Goal: Information Seeking & Learning: Learn about a topic

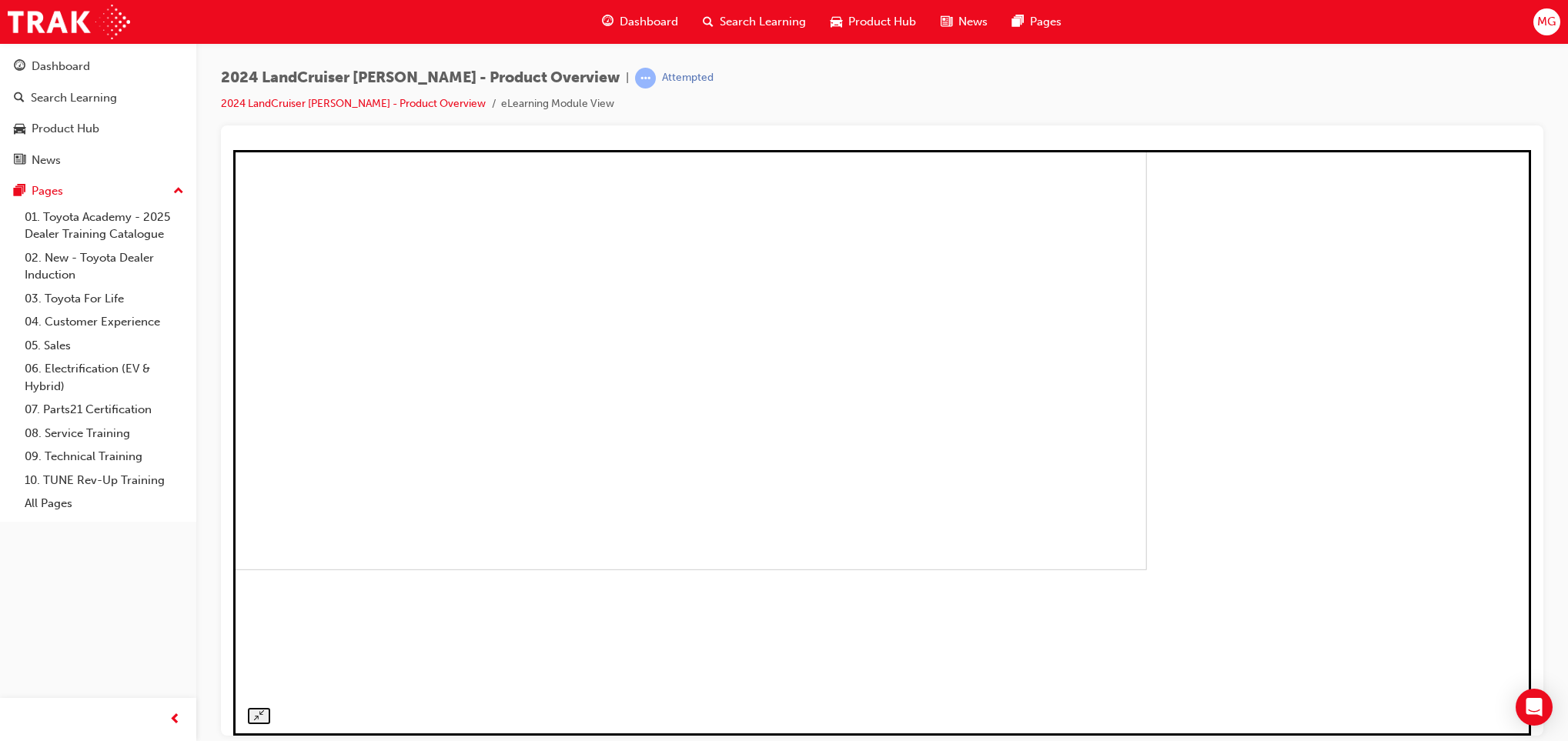
scroll to position [716, 0]
click at [53, 96] on div "Search Learning" at bounding box center [74, 97] width 86 height 17
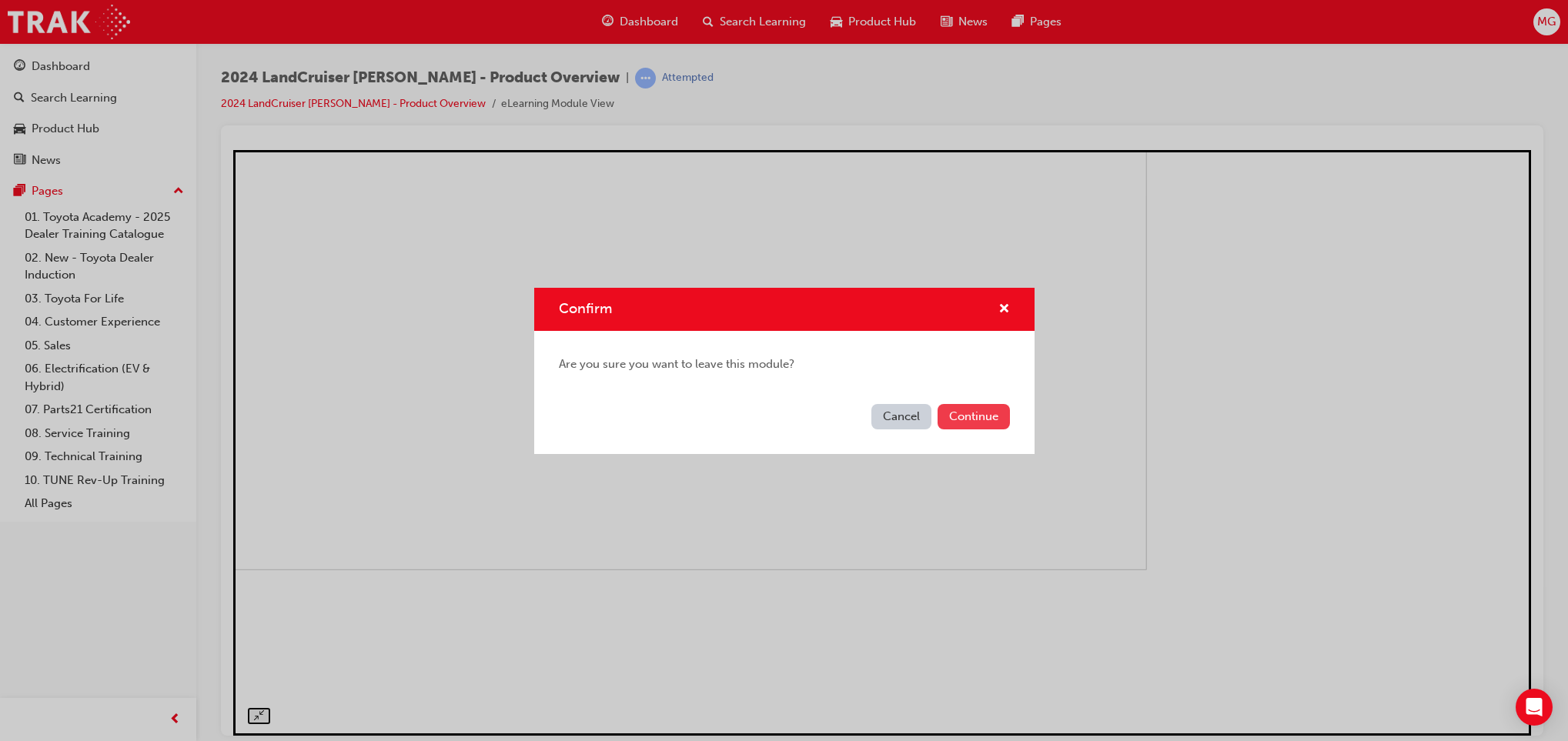
click at [952, 411] on button "Continue" at bounding box center [973, 416] width 72 height 26
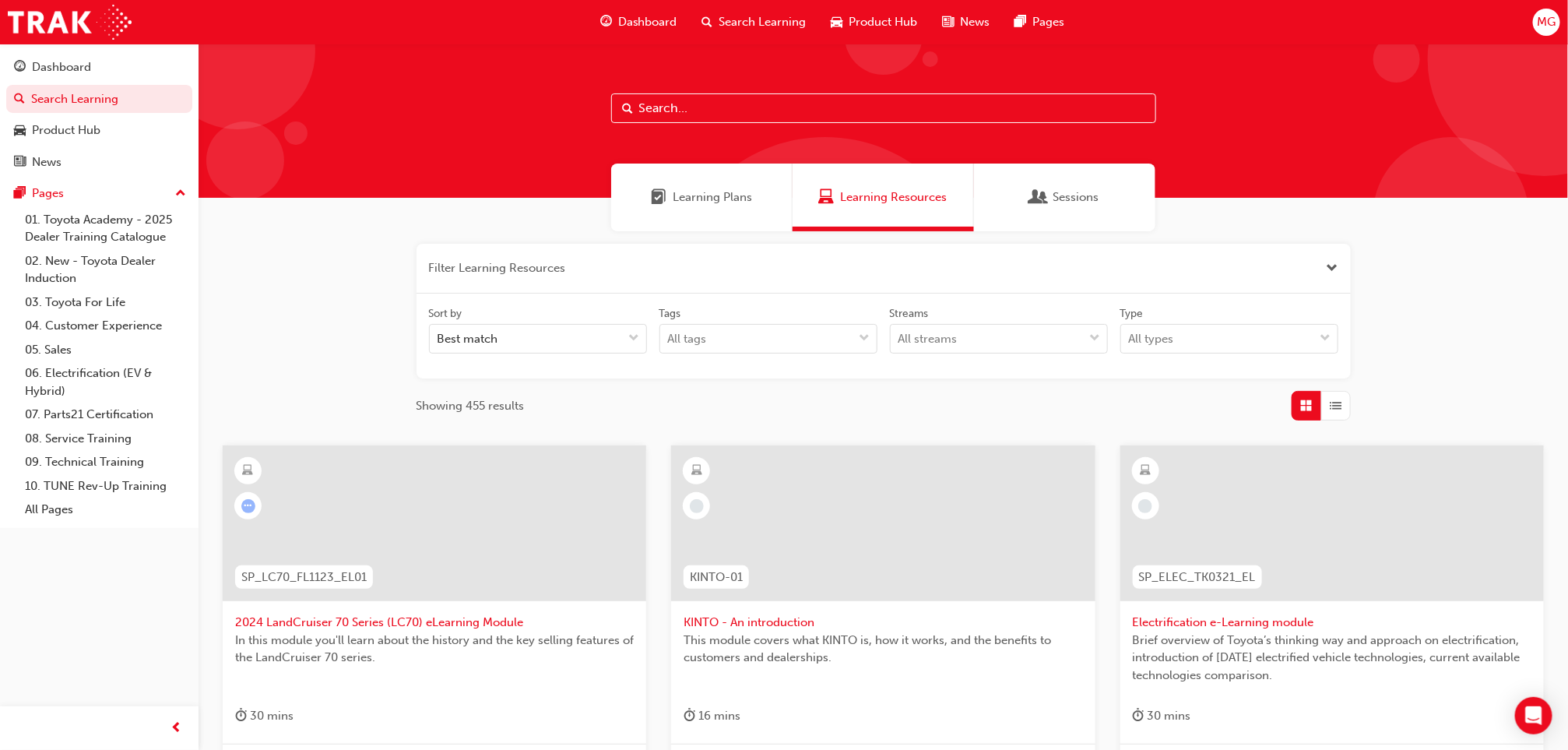
click at [706, 110] on input "text" at bounding box center [884, 108] width 545 height 29
type input "tundra"
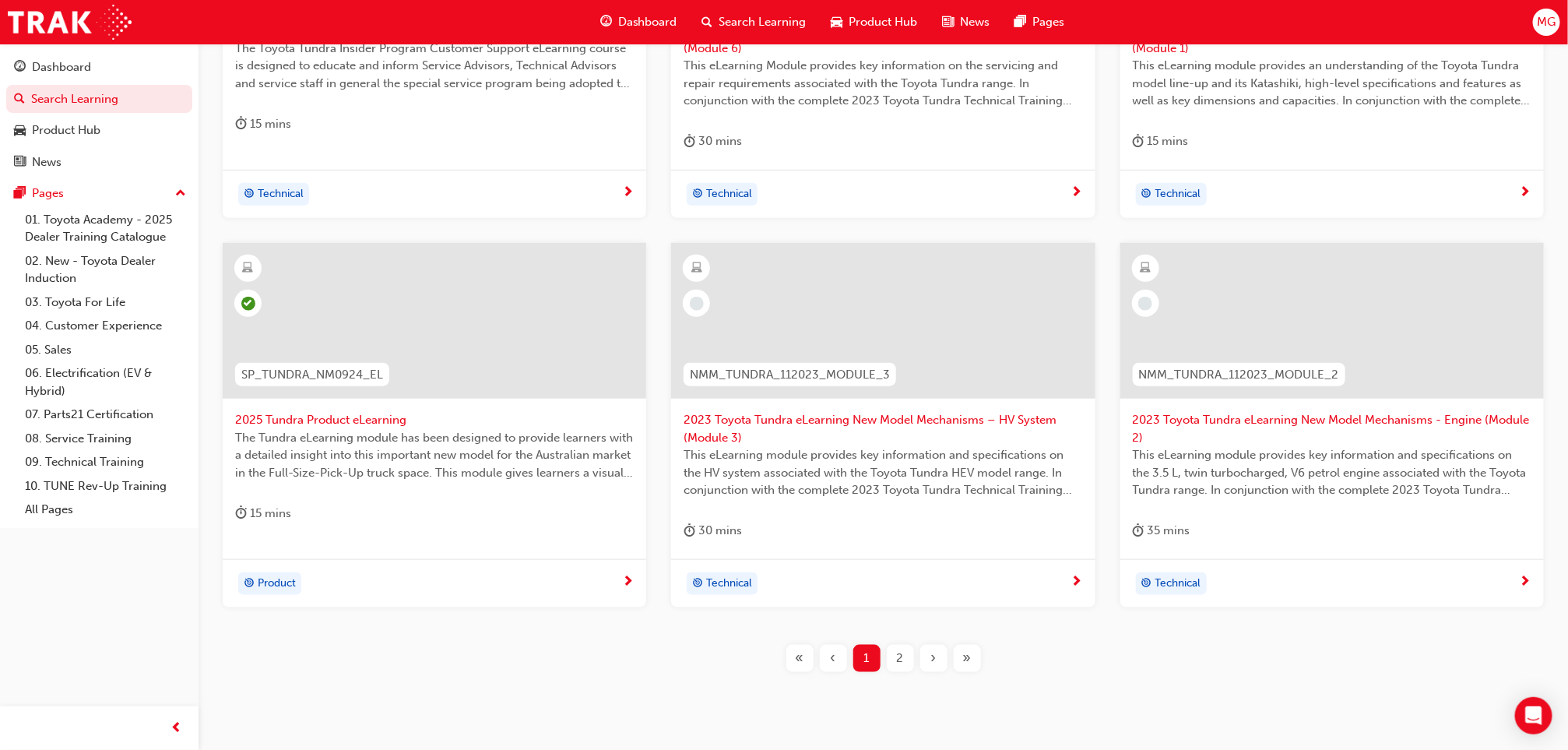
scroll to position [594, 0]
click at [356, 393] on div "SP_TUNDRA_NM0924_EL" at bounding box center [312, 373] width 179 height 49
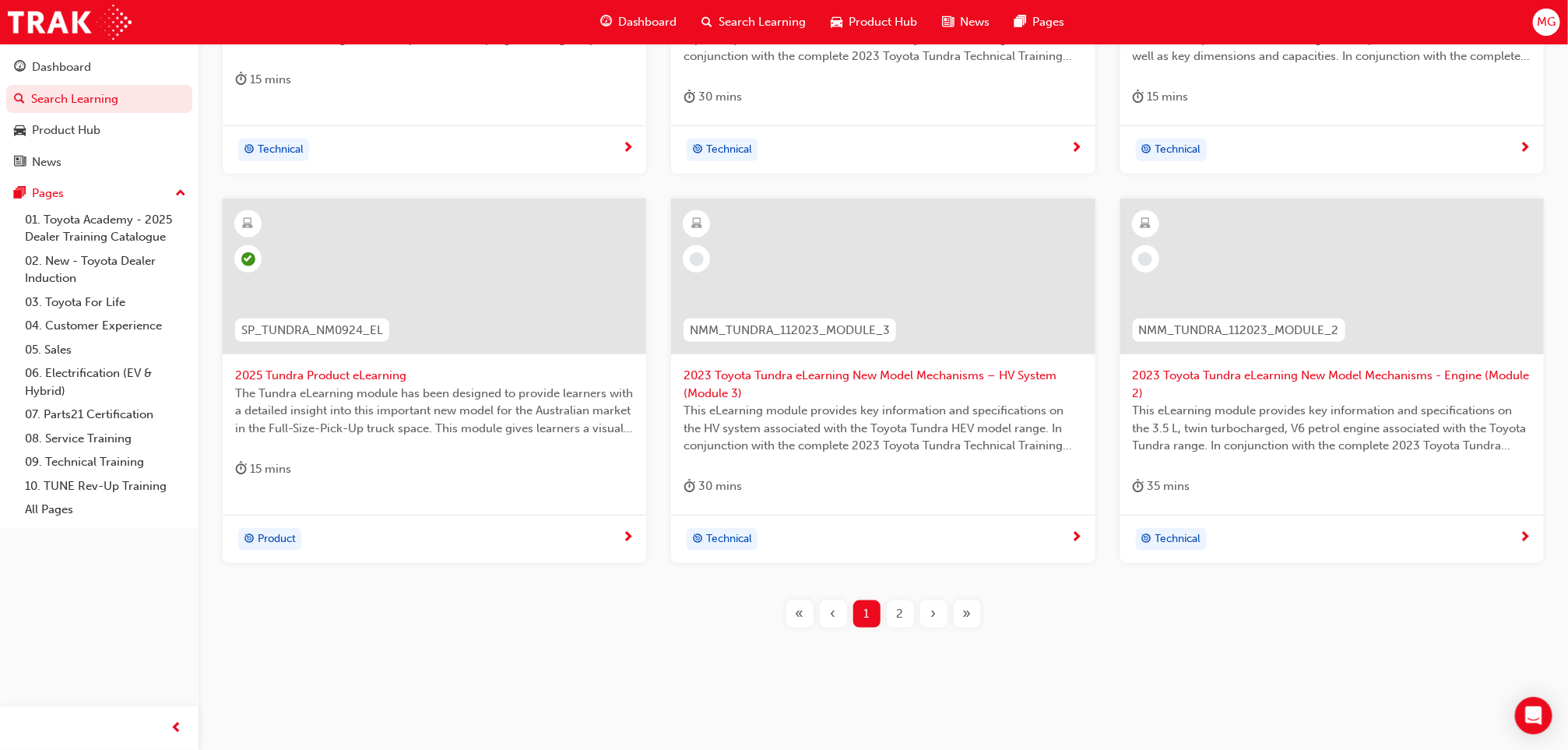
scroll to position [640, 0]
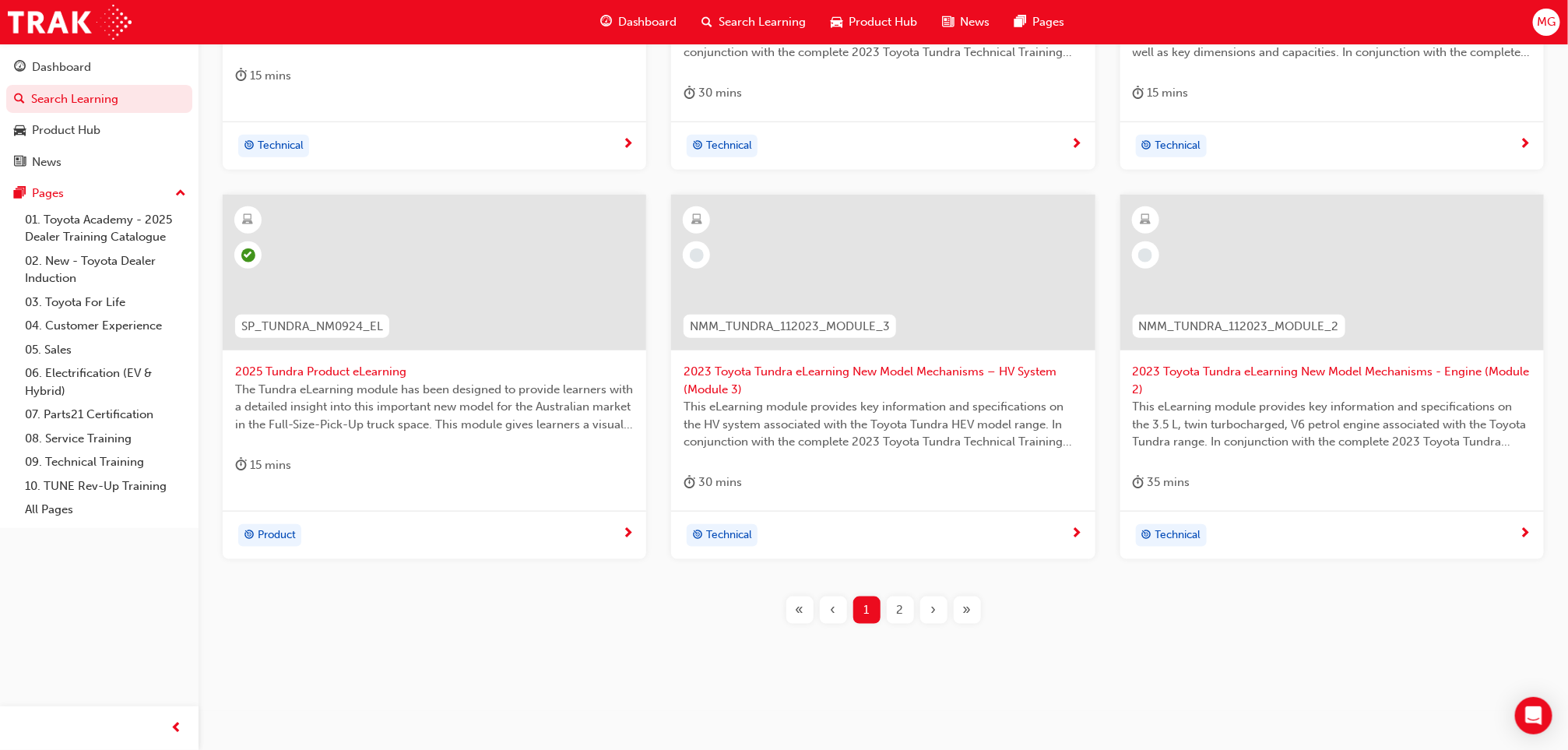
click at [907, 607] on div "2" at bounding box center [900, 610] width 27 height 27
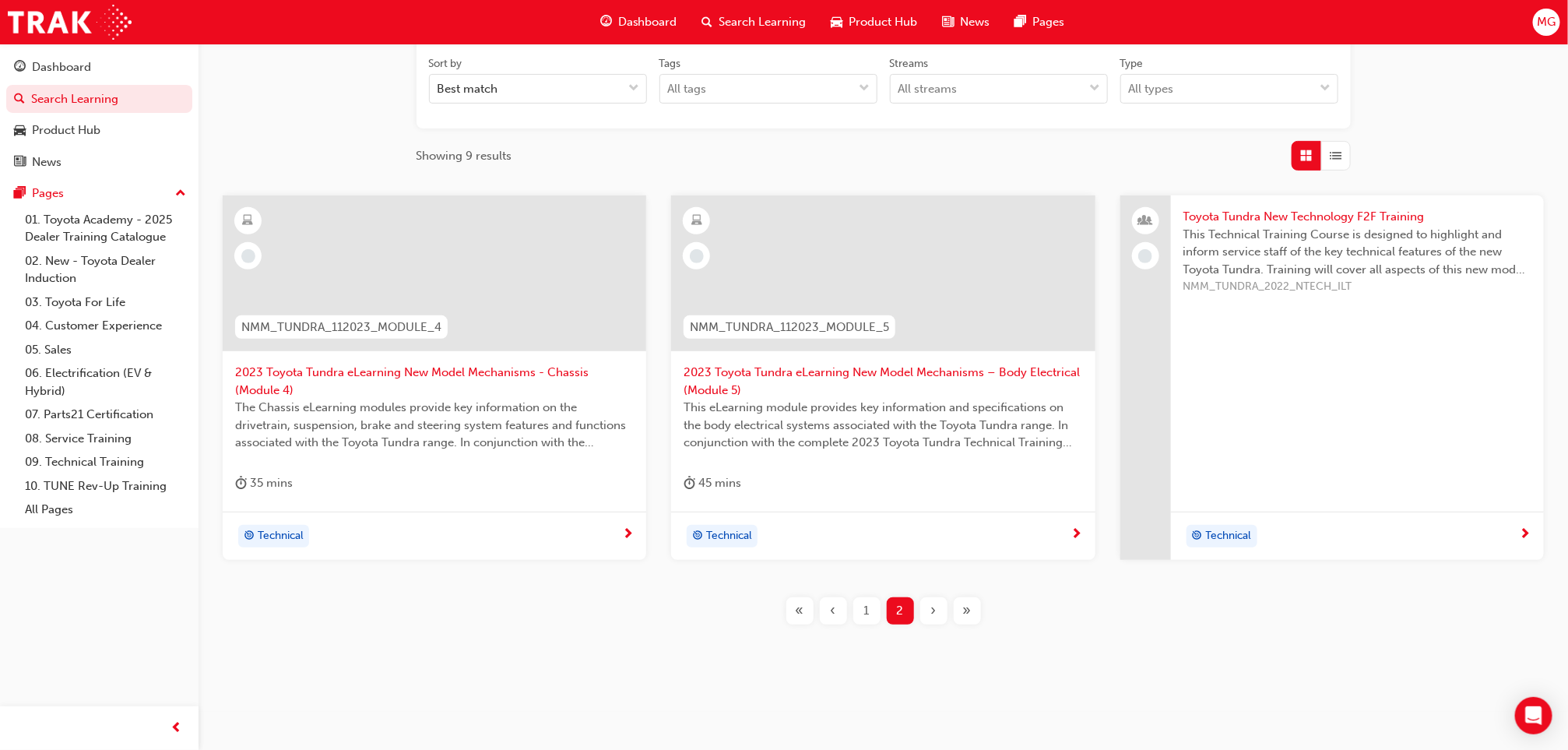
click at [1280, 222] on span "Toyota Tundra New Technology F2F Training" at bounding box center [1358, 216] width 348 height 18
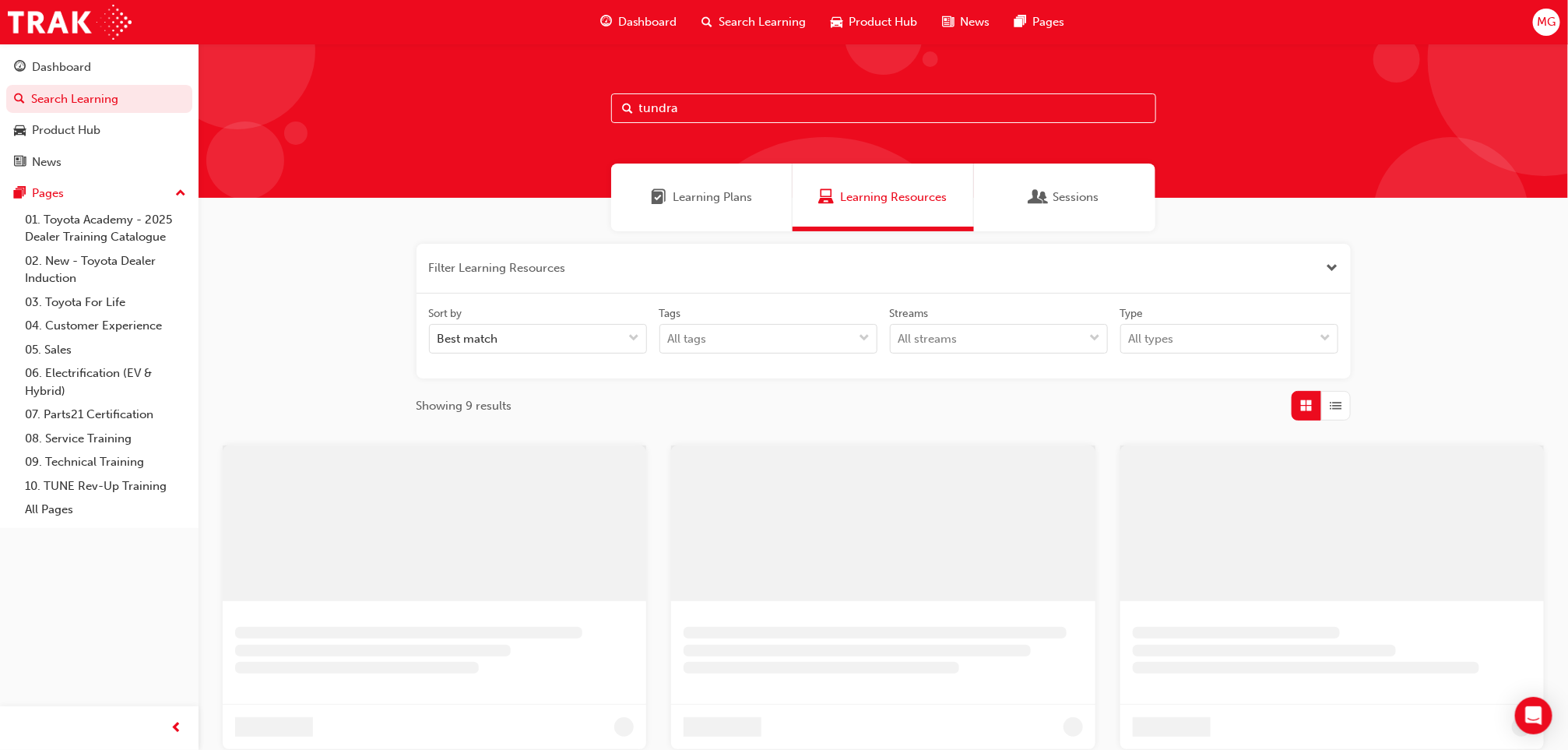
scroll to position [250, 0]
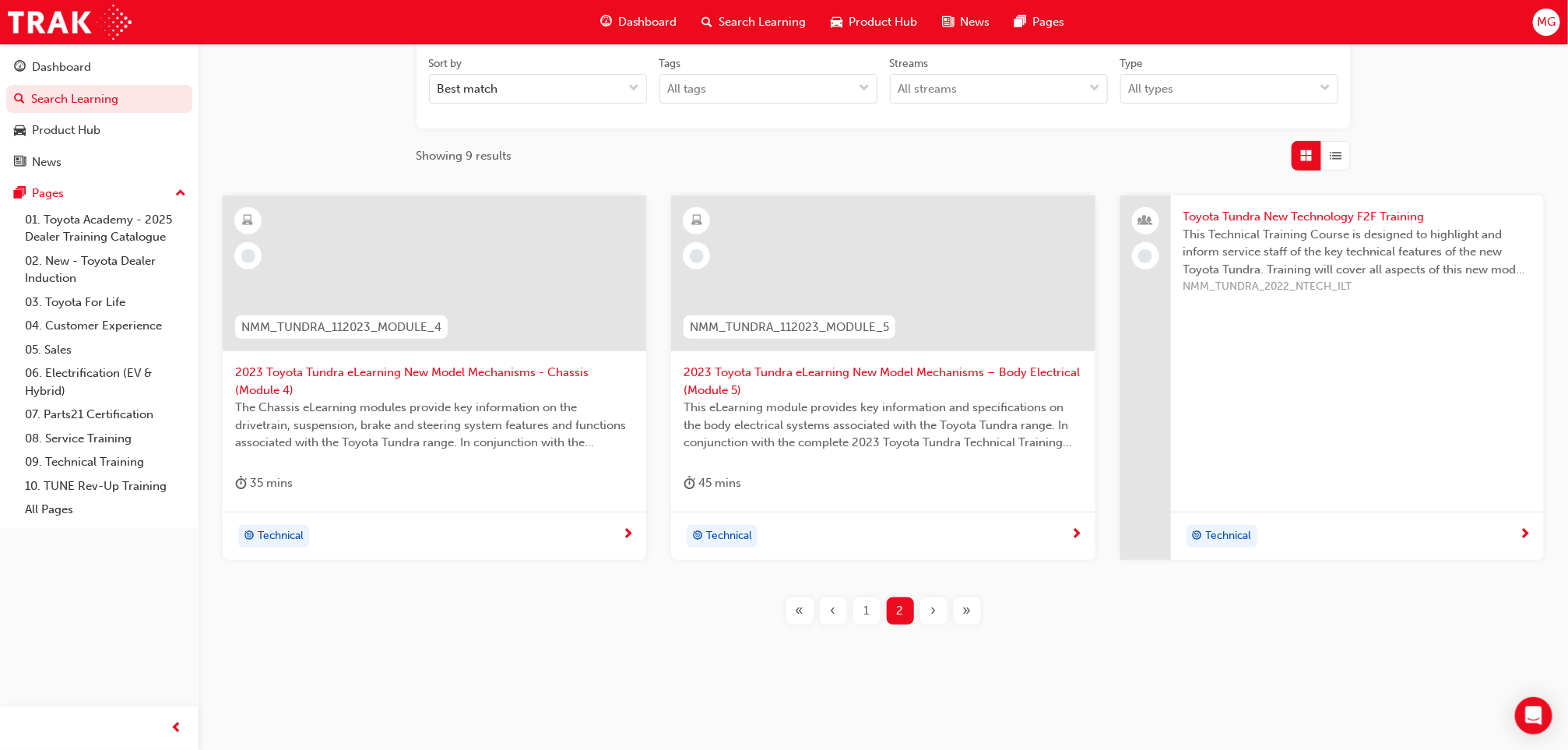
click at [865, 605] on span "1" at bounding box center [867, 610] width 5 height 18
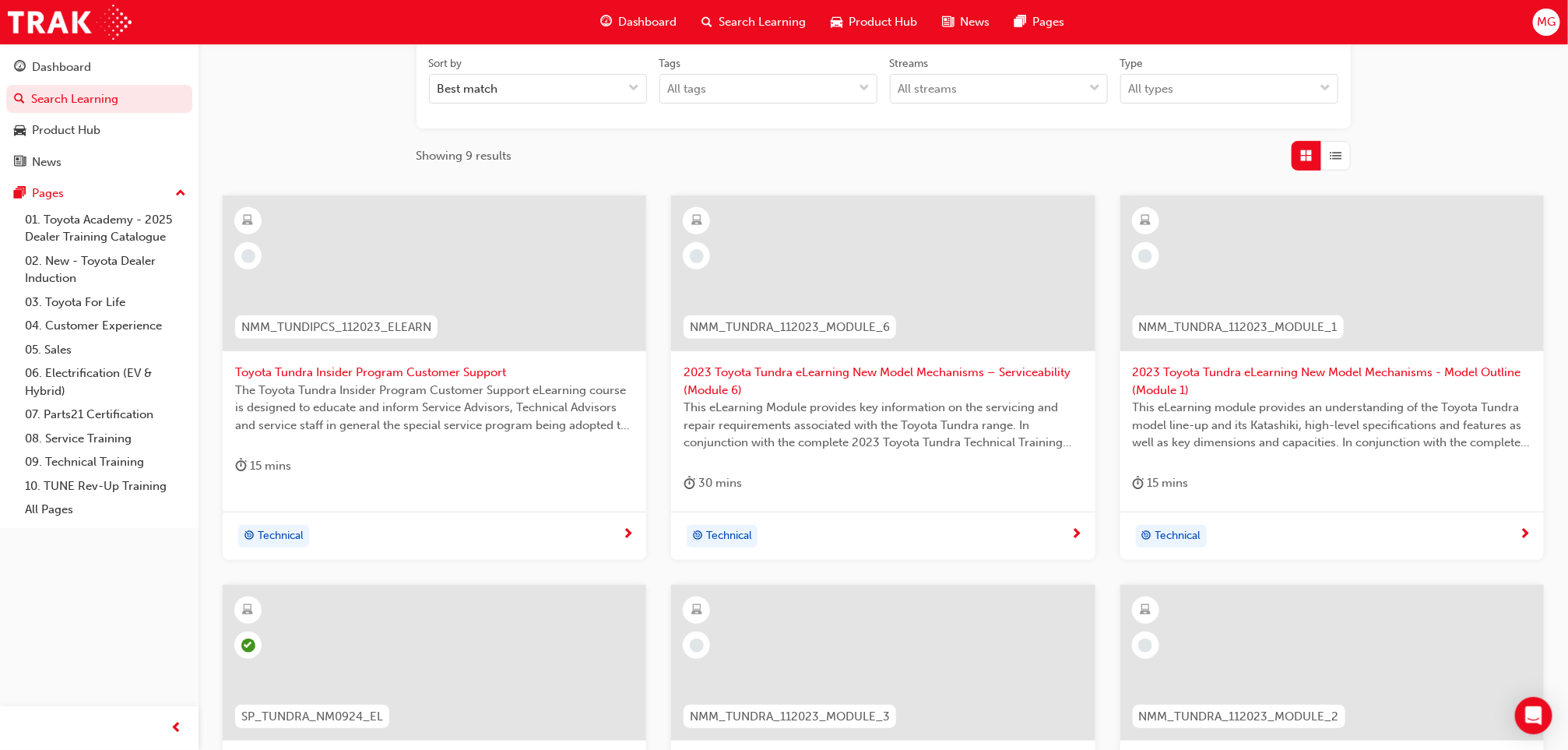
click at [1196, 377] on span "2023 Toyota Tundra eLearning New Model Mechanisms - Model Outline (Module 1)" at bounding box center [1333, 382] width 399 height 35
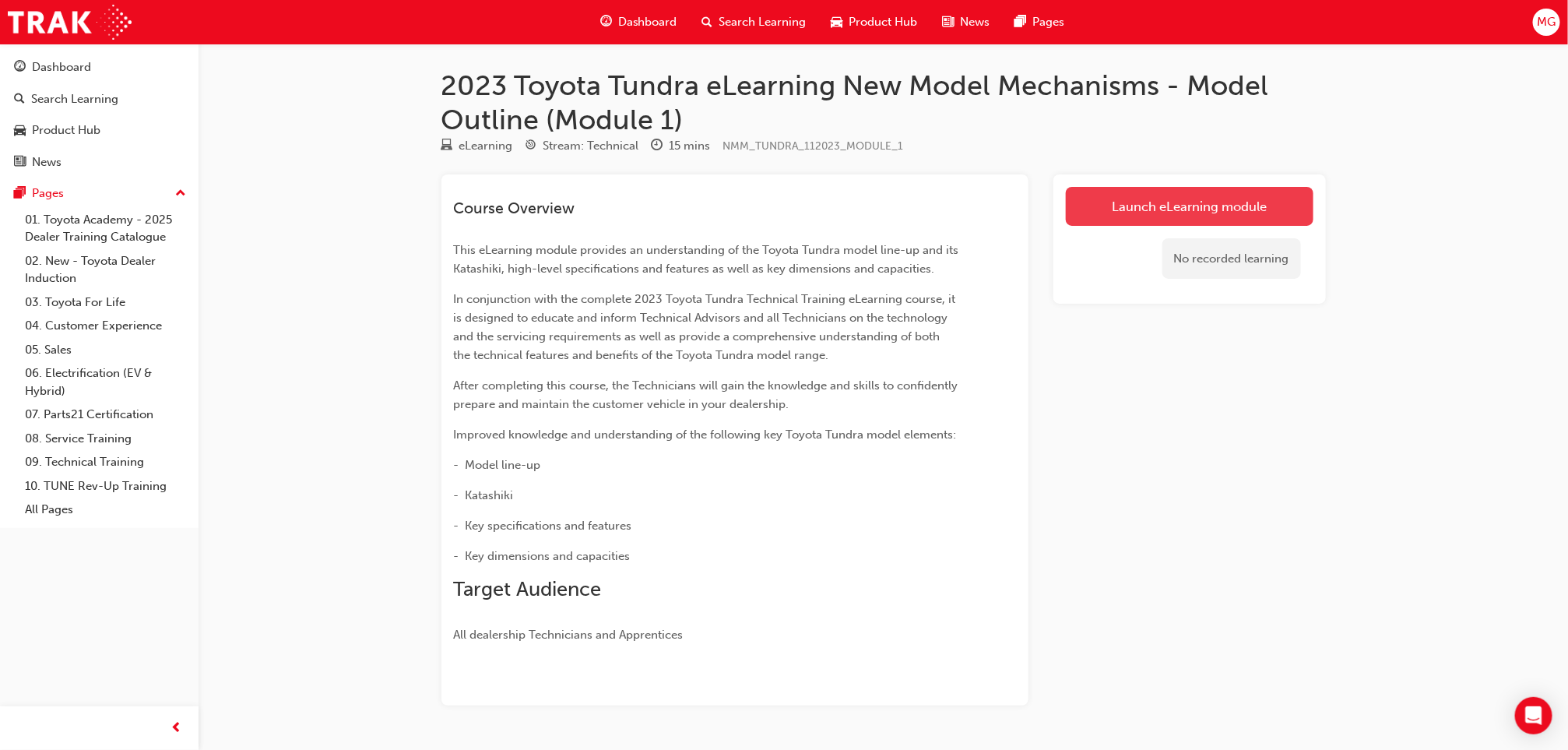
click at [1138, 188] on link "Launch eLearning module" at bounding box center [1190, 206] width 248 height 39
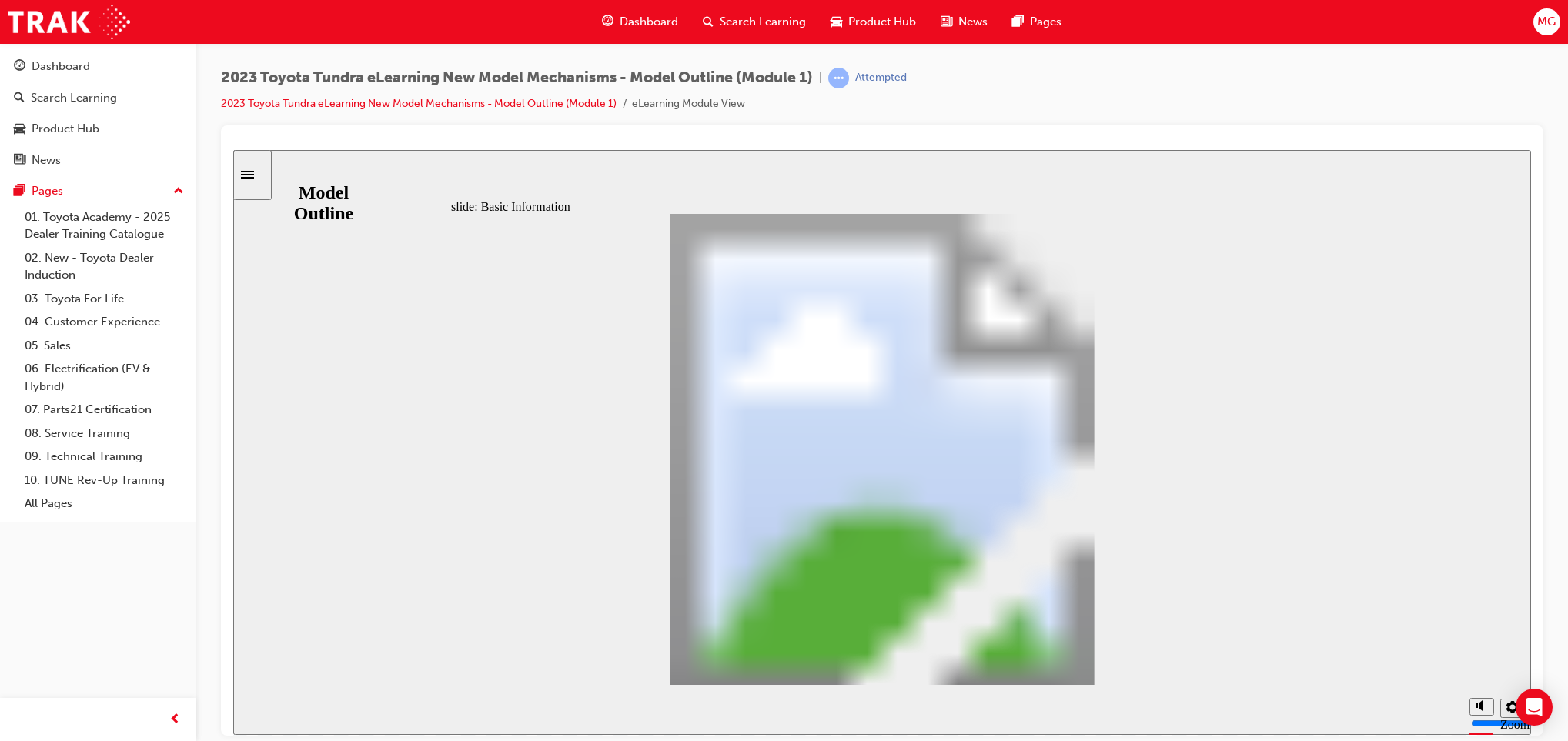
scroll to position [624, 0]
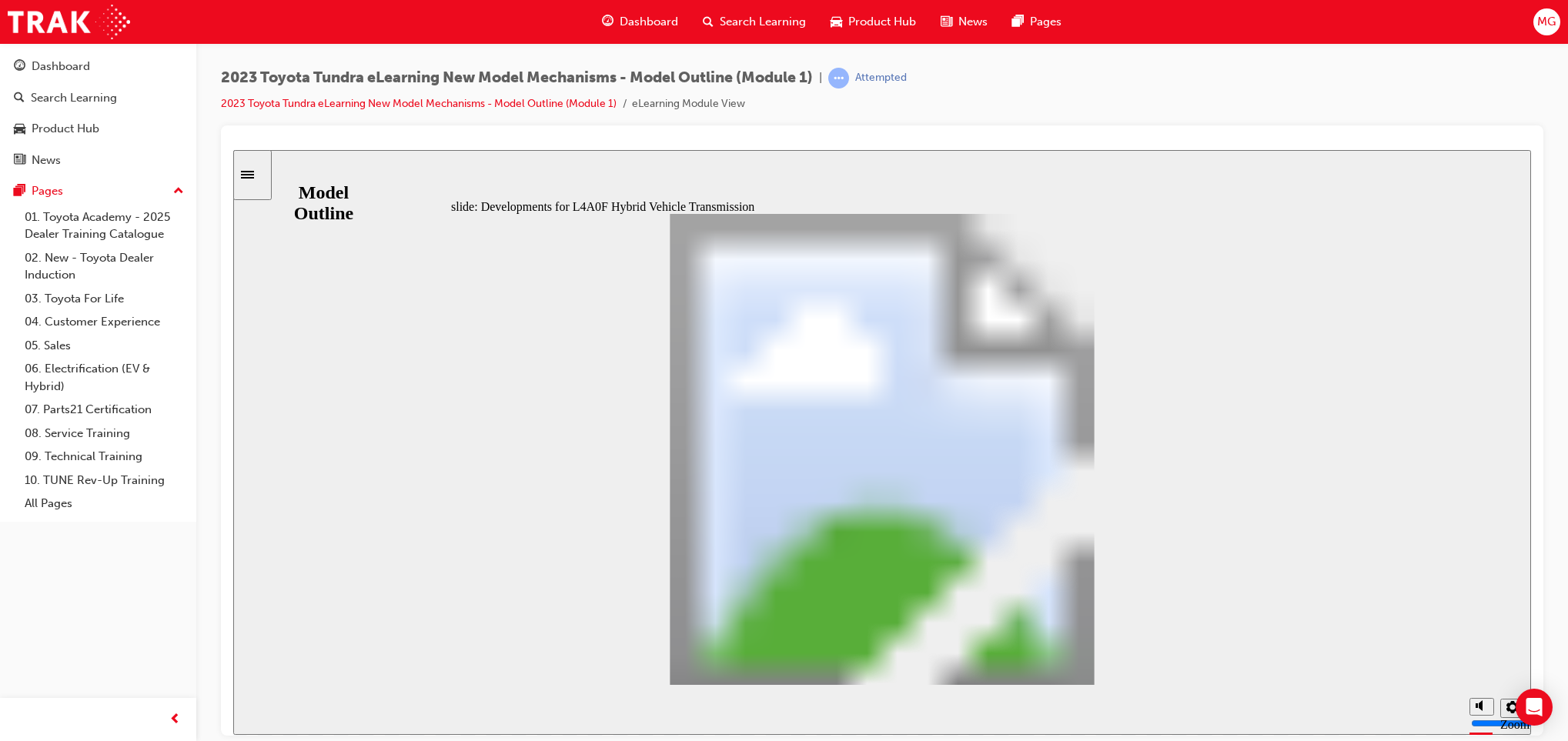
drag, startPoint x: 896, startPoint y: 379, endPoint x: 1116, endPoint y: 655, distance: 353.0
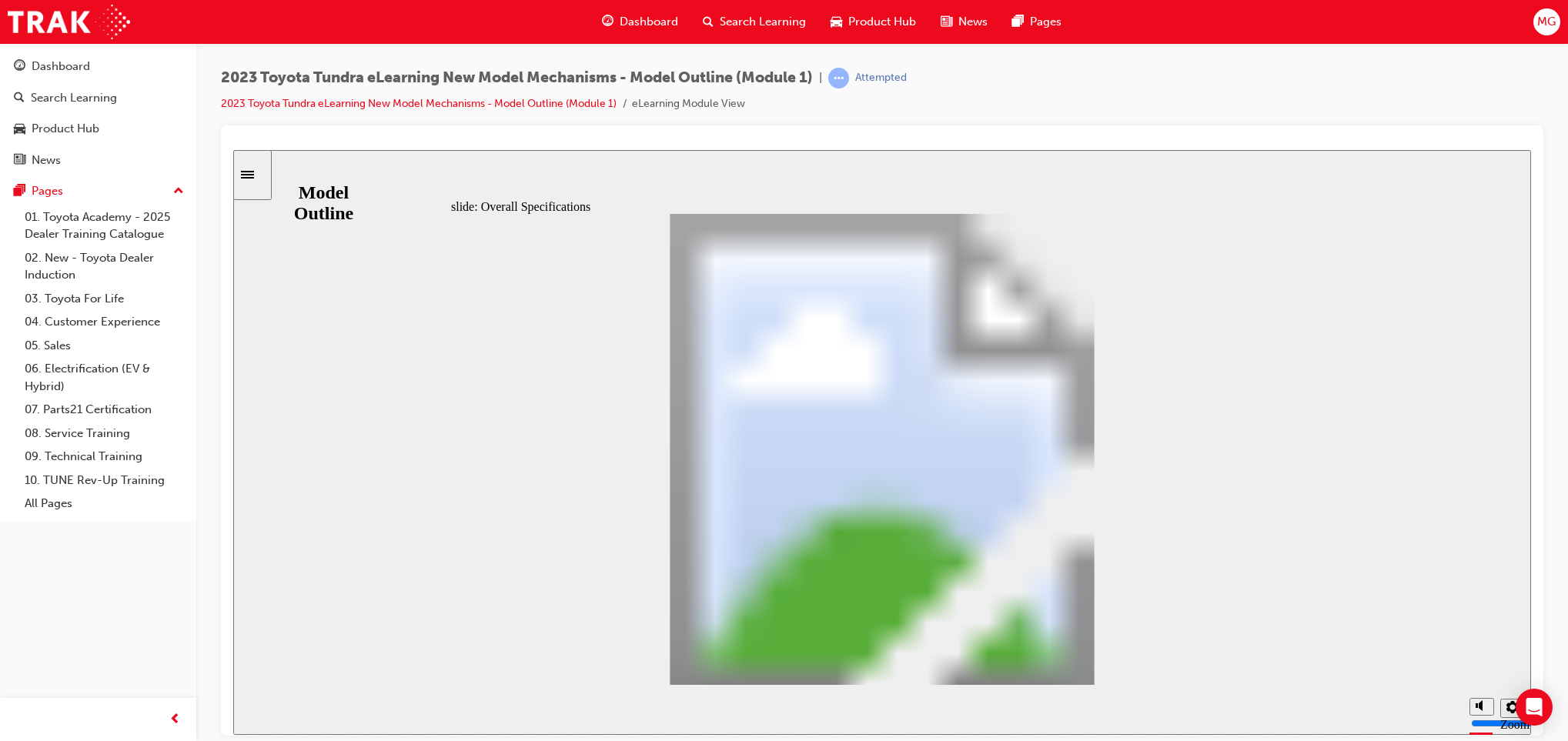
type input "2"
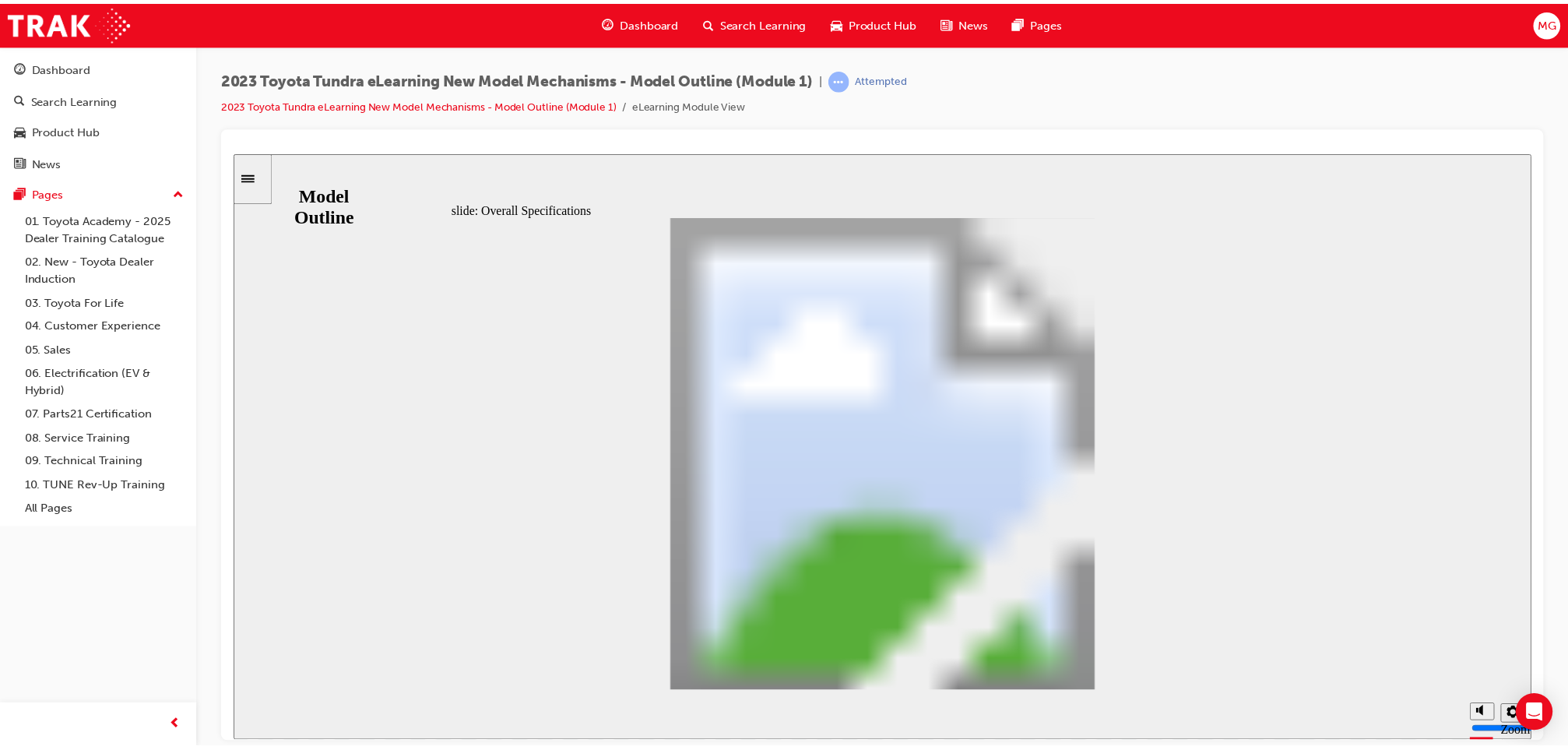
scroll to position [0, 0]
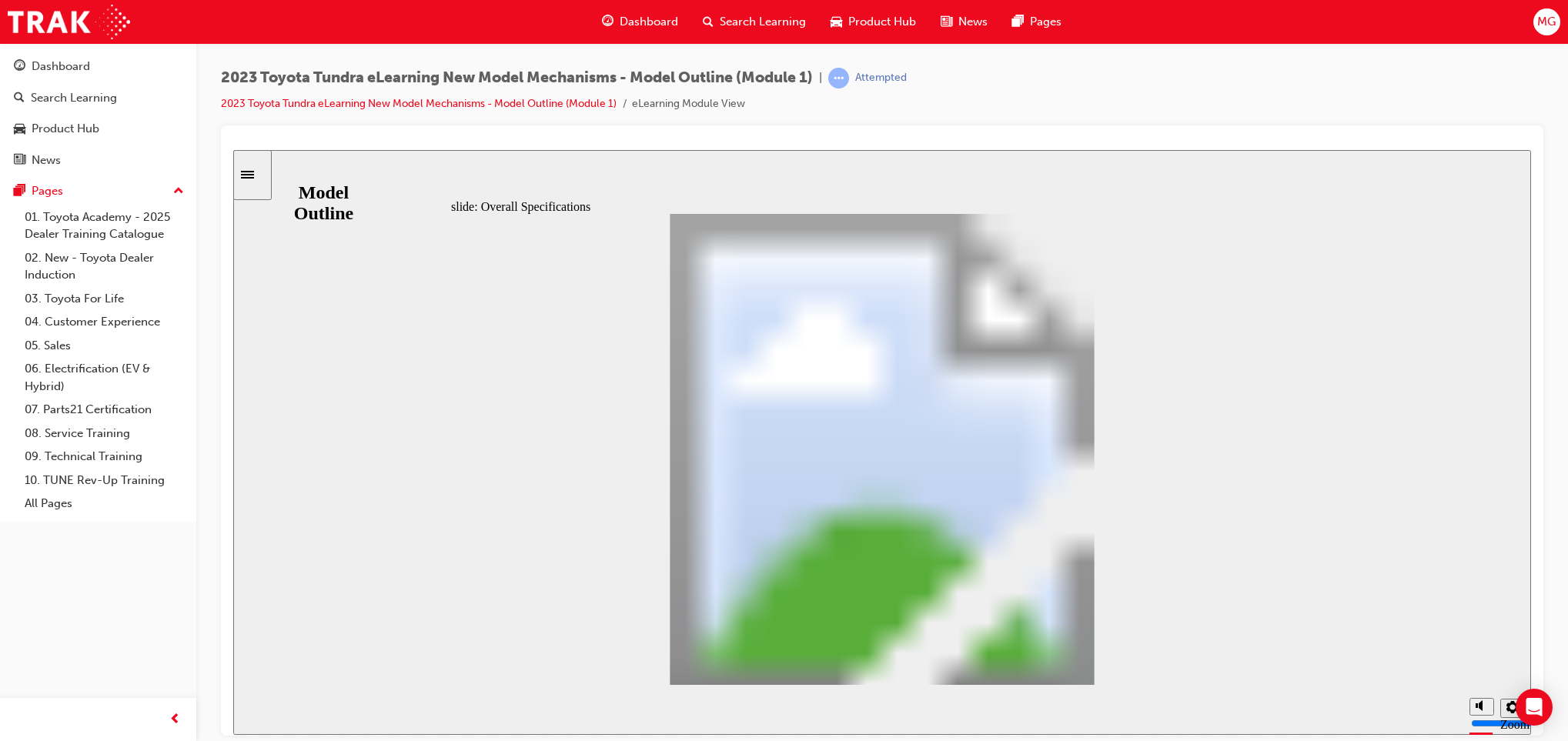
drag, startPoint x: 1148, startPoint y: 501, endPoint x: 1129, endPoint y: 491, distance: 21.5
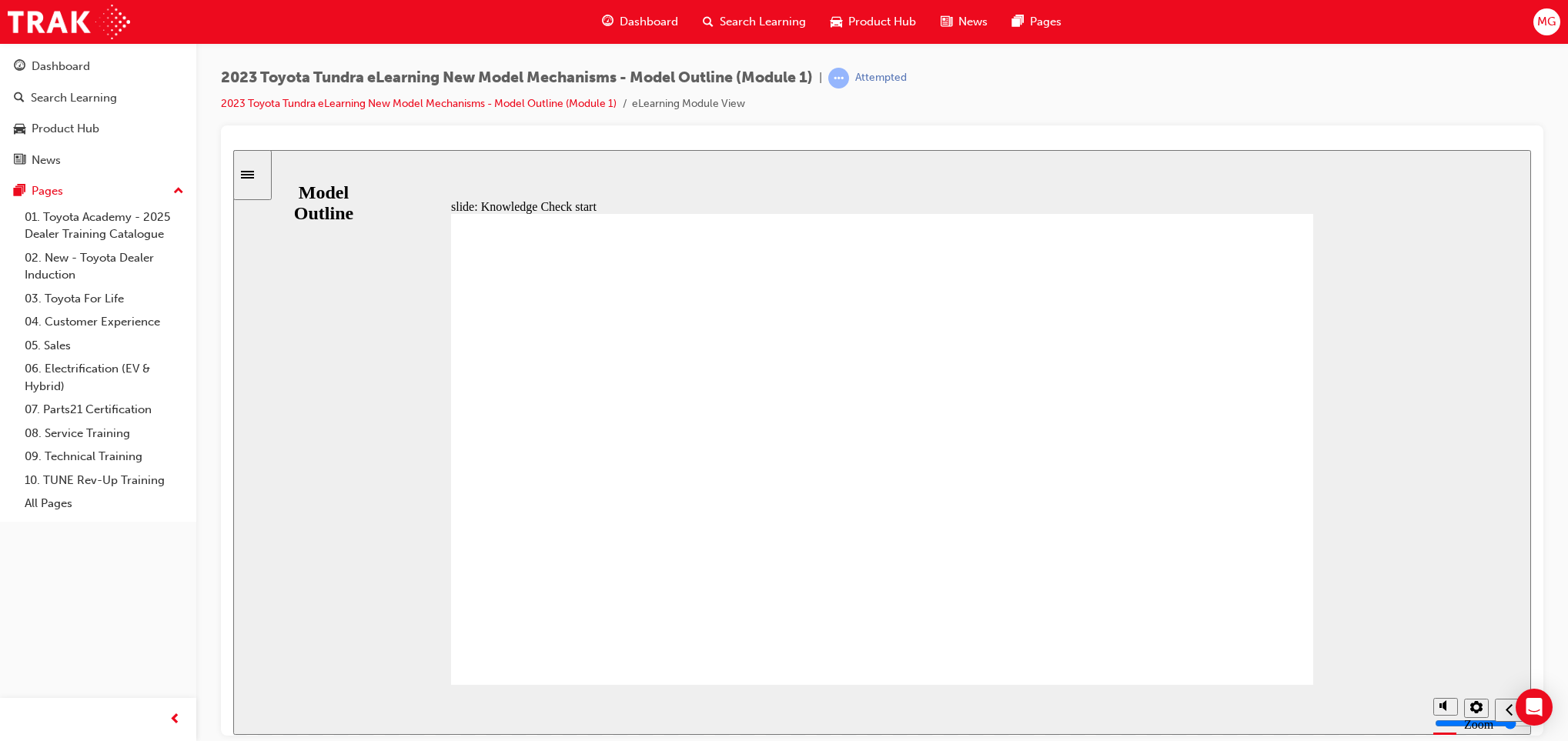
radio input "false"
radio input "true"
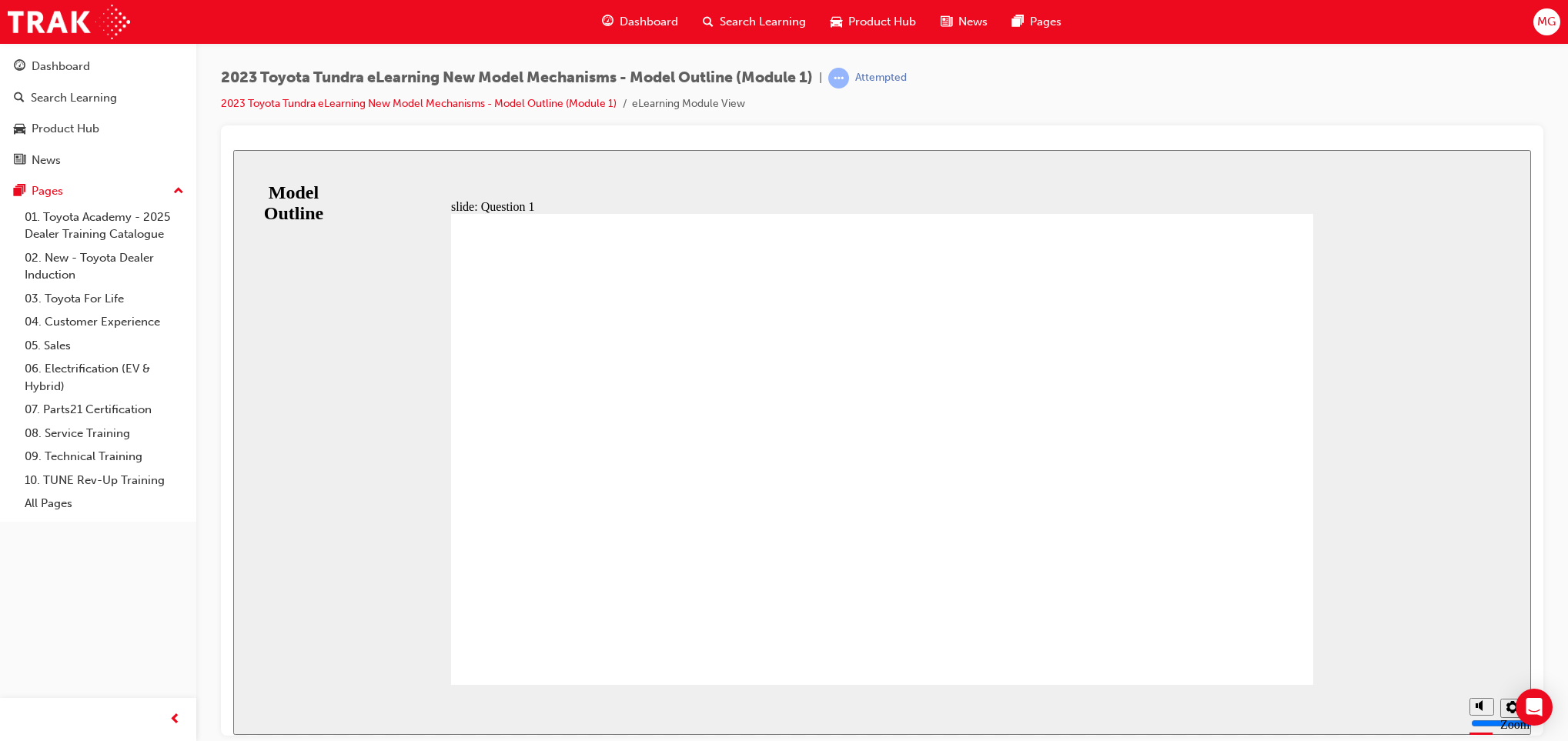
radio input "true"
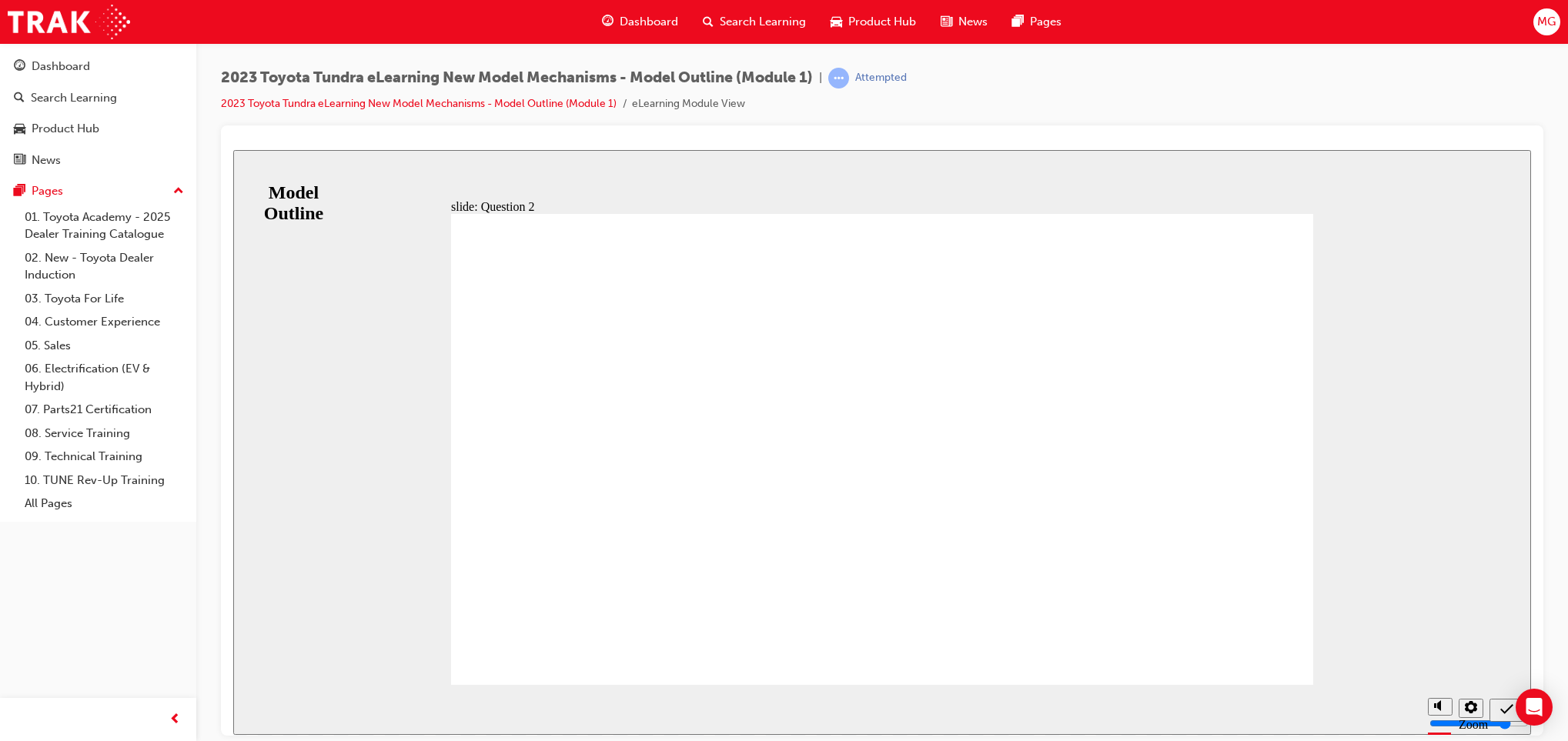
radio input "false"
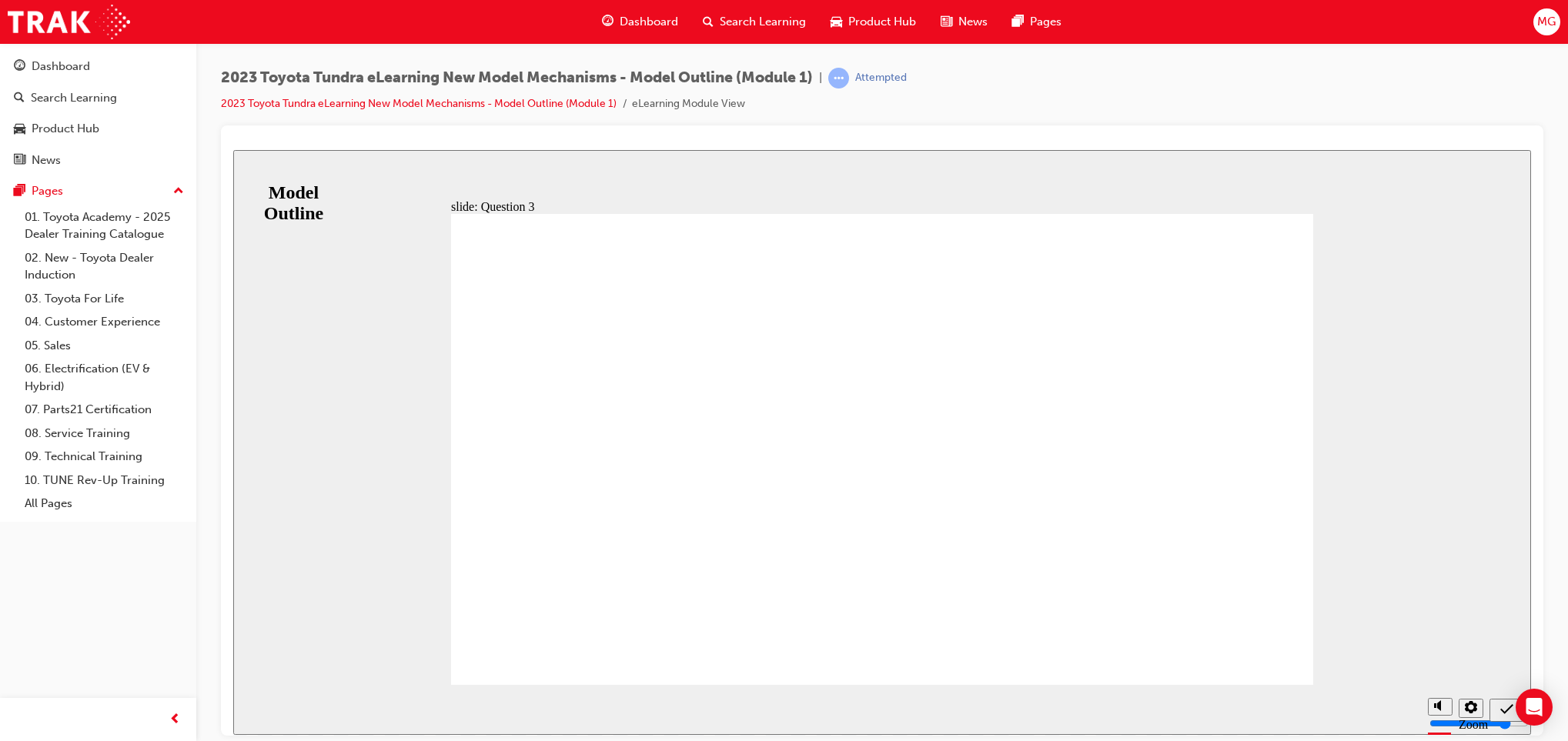
radio input "false"
radio input "true"
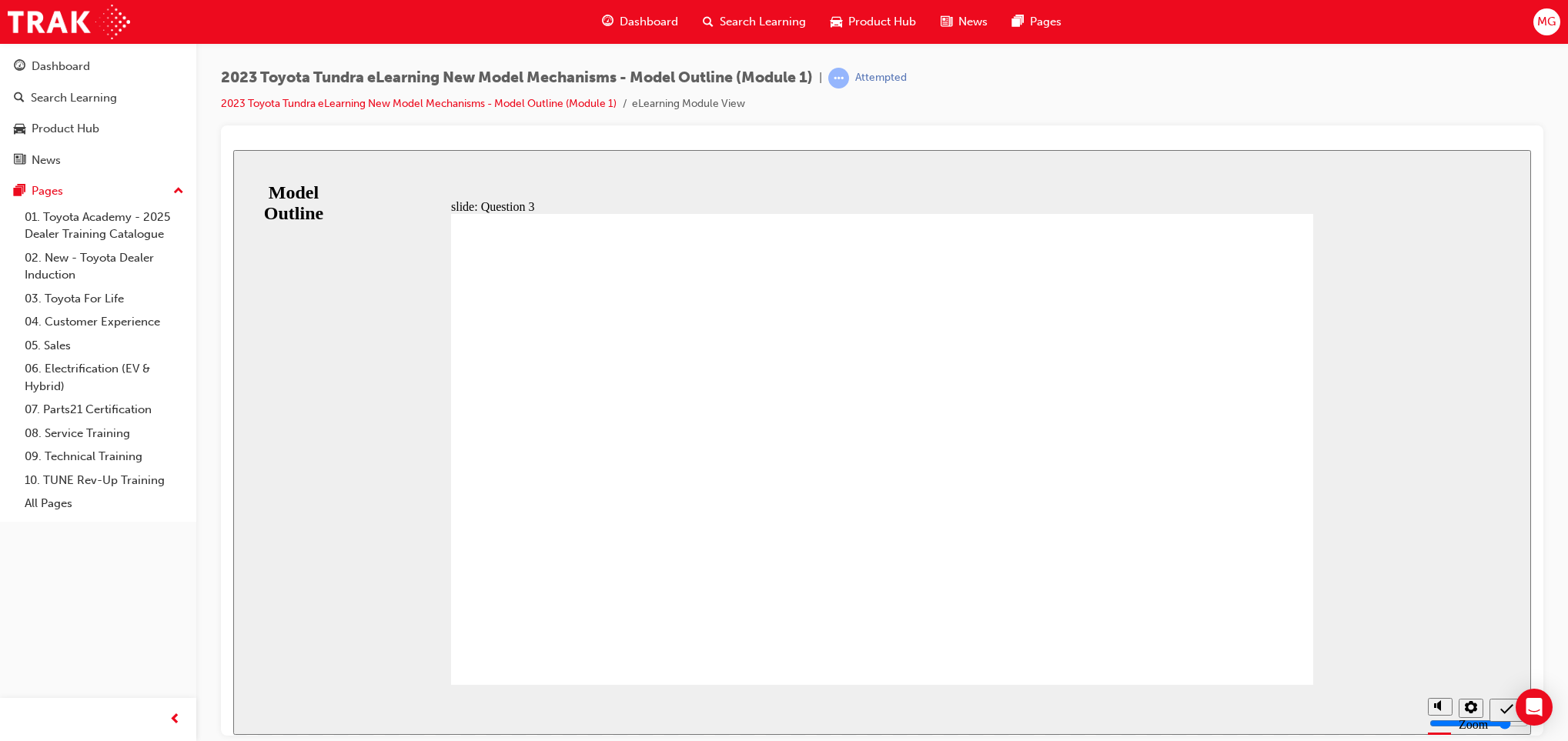
radio input "false"
radio input "true"
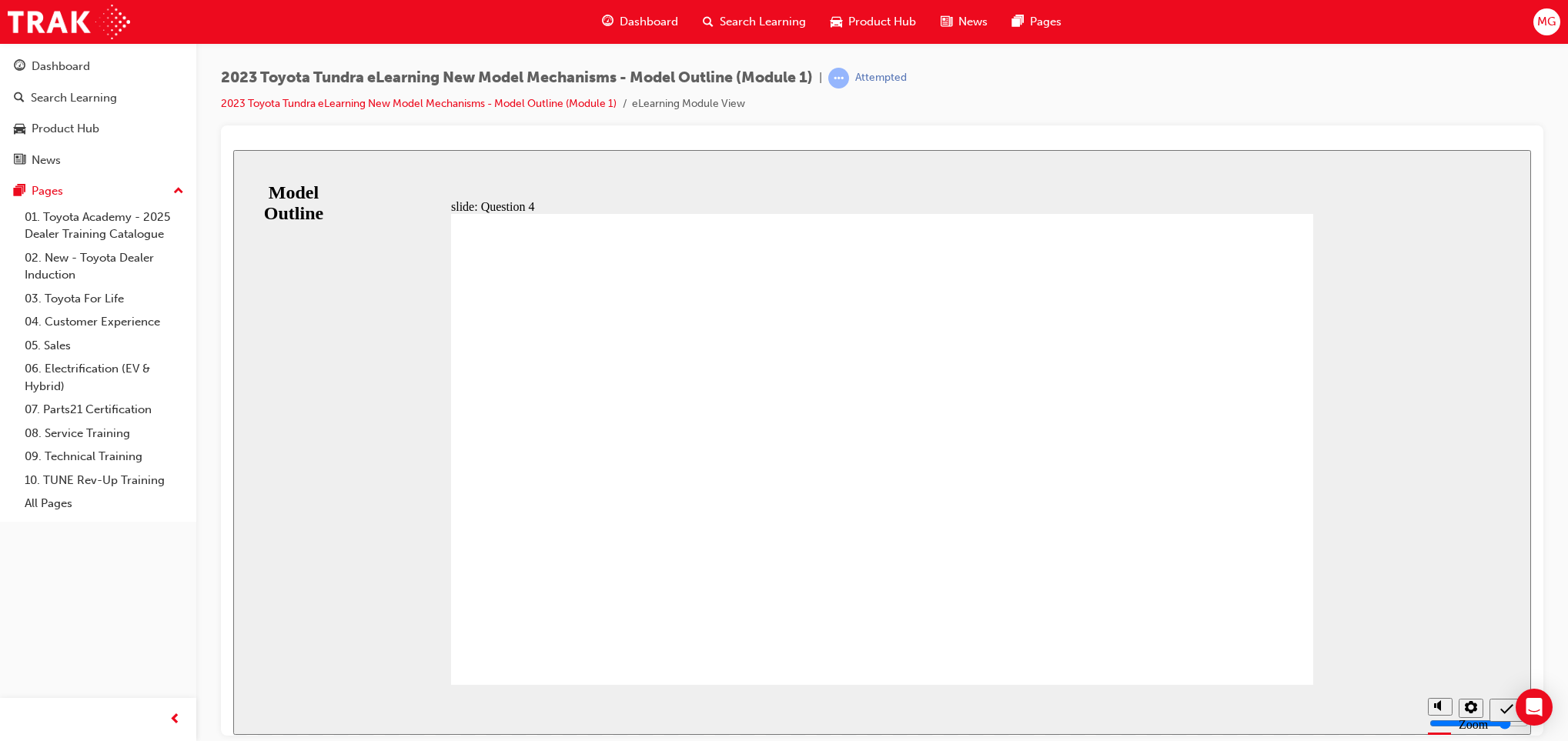
radio input "true"
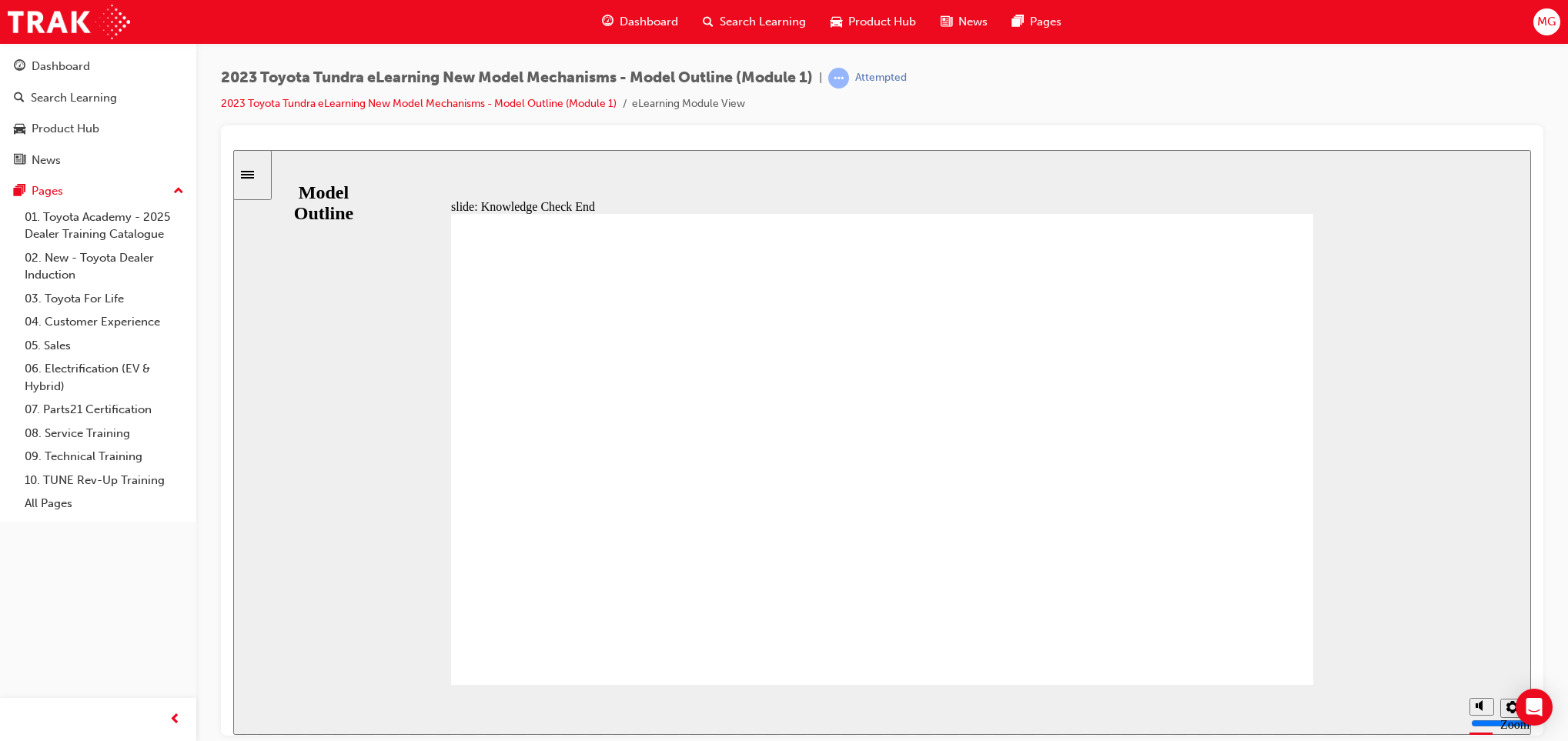
click at [252, 175] on icon "Sidebar Toggle" at bounding box center [253, 173] width 23 height 9
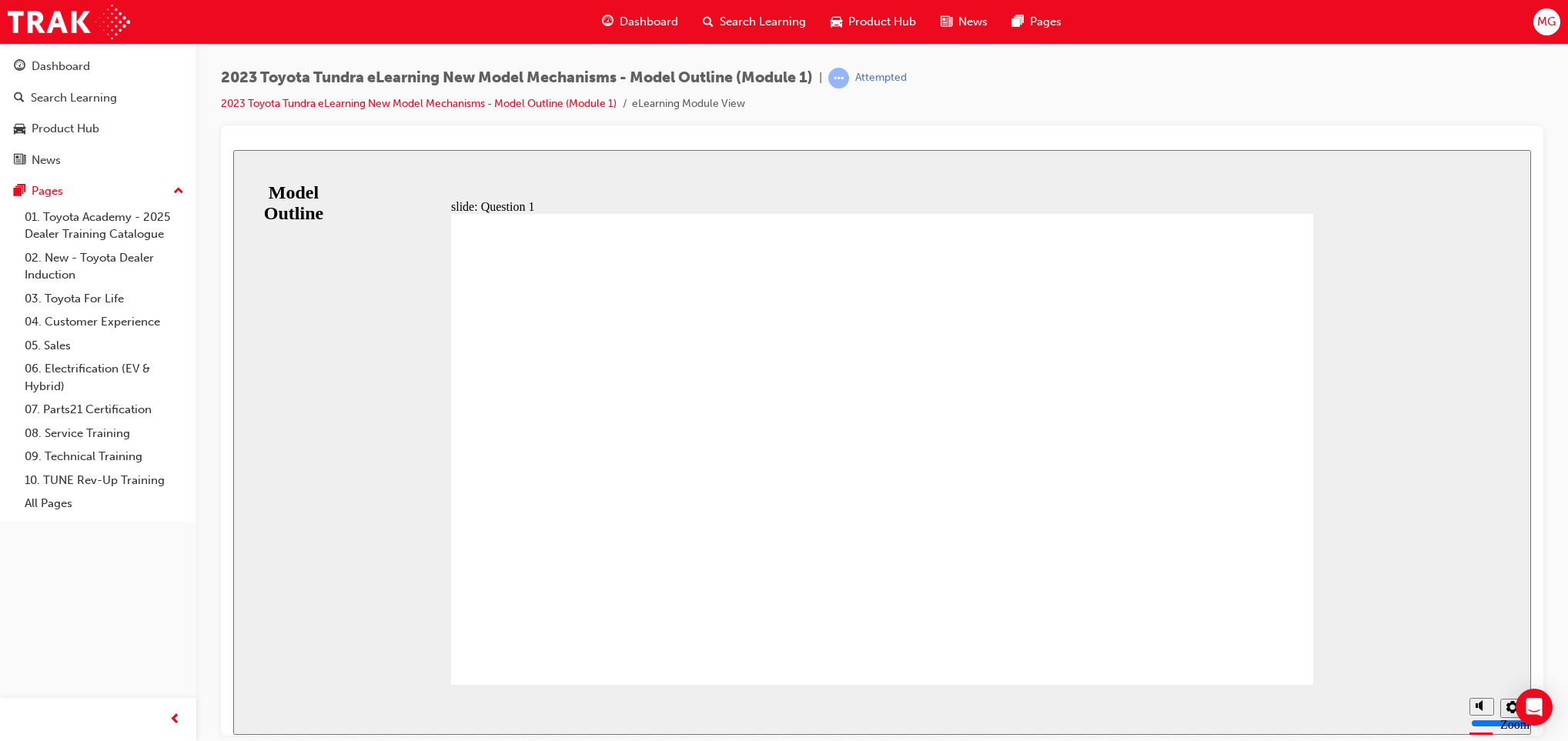
radio input "true"
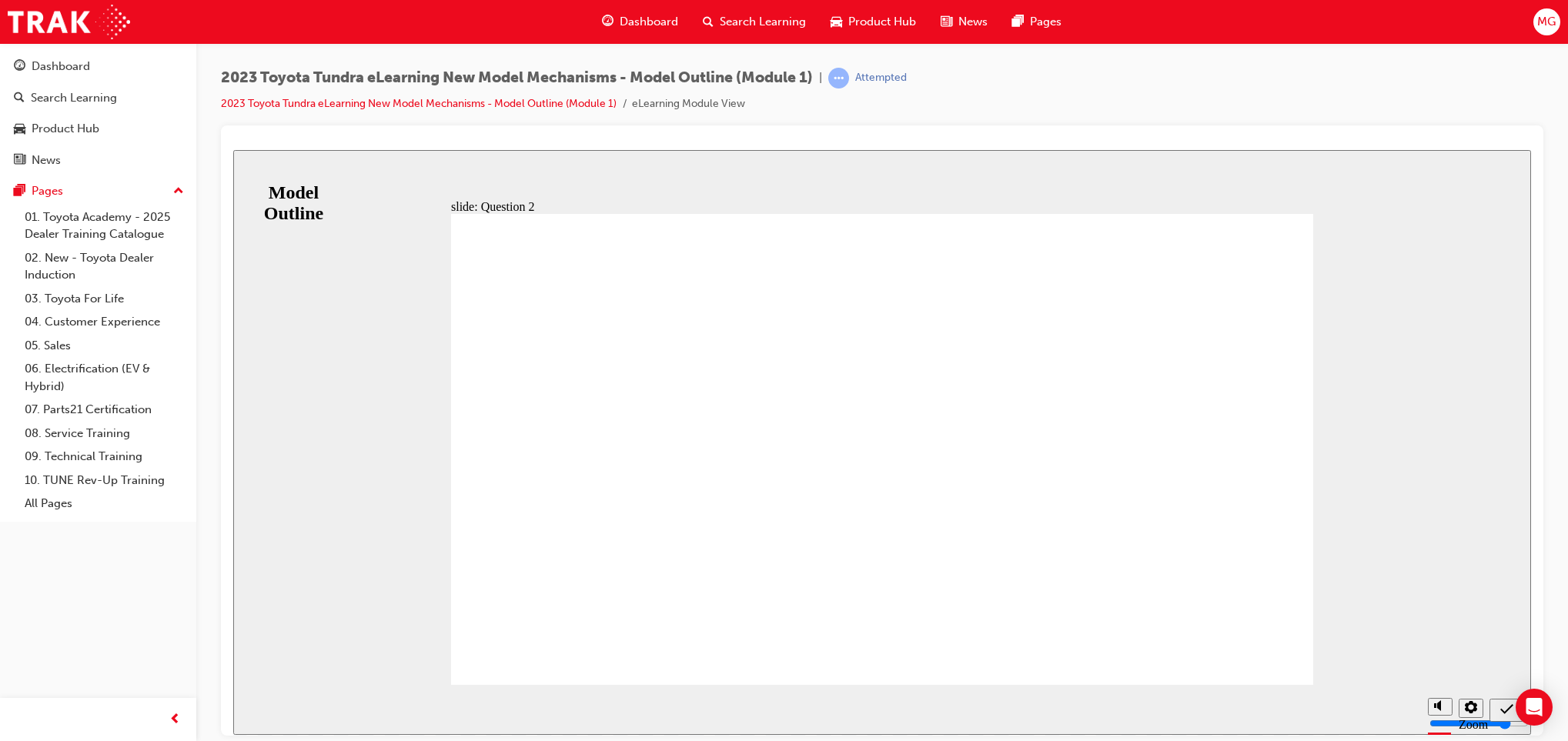
radio input "true"
drag, startPoint x: 898, startPoint y: 503, endPoint x: 896, endPoint y: 530, distance: 27.1
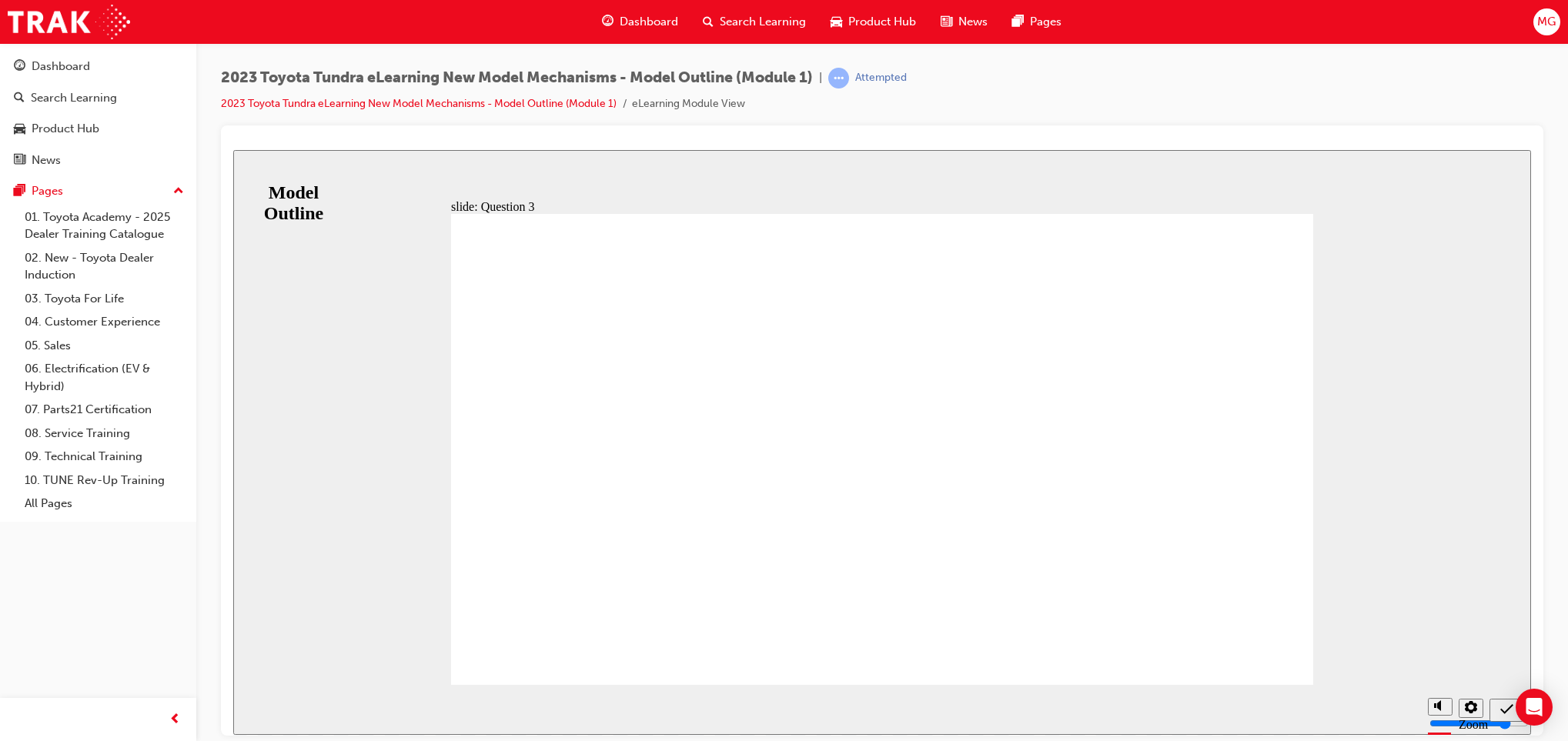
radio input "false"
radio input "true"
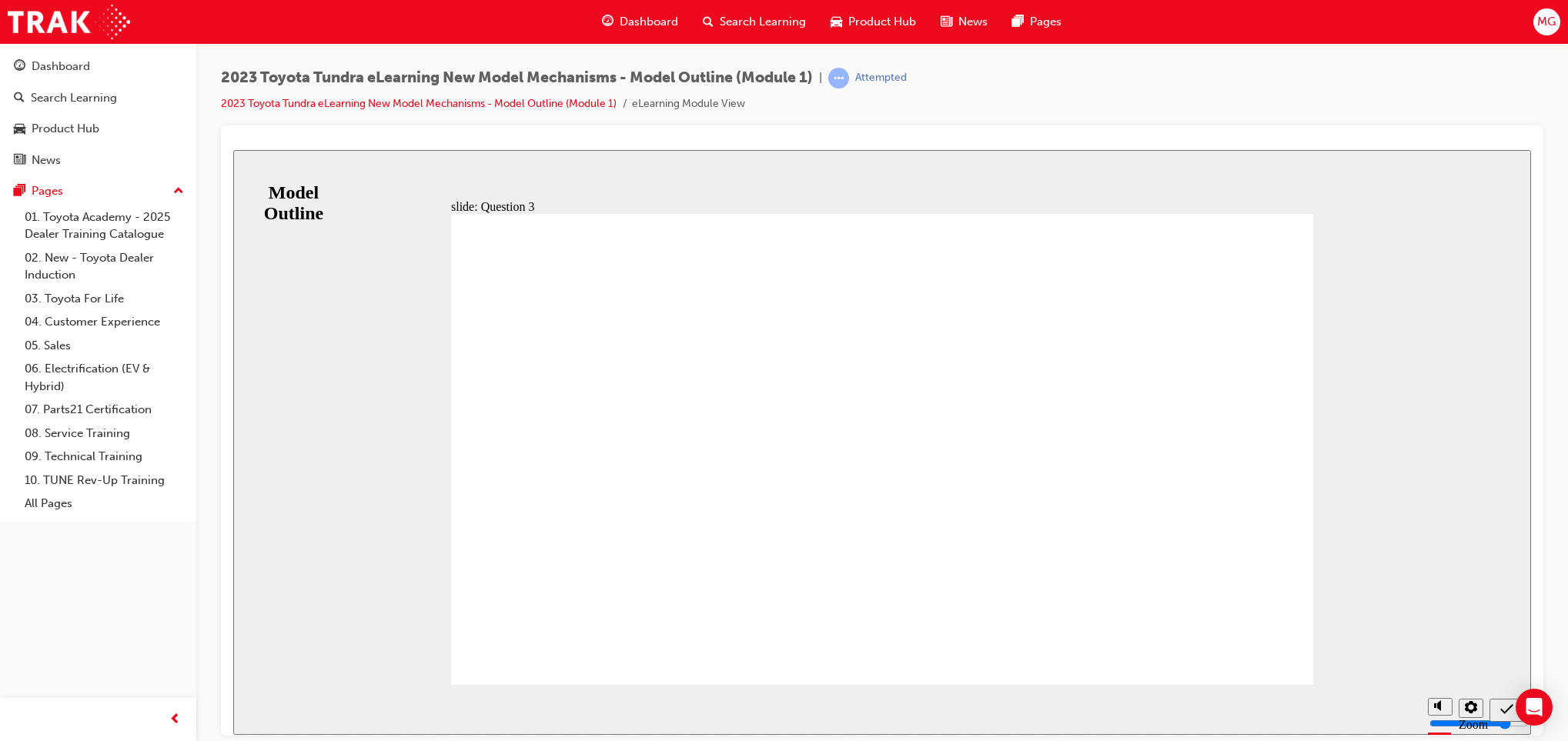
radio input "true"
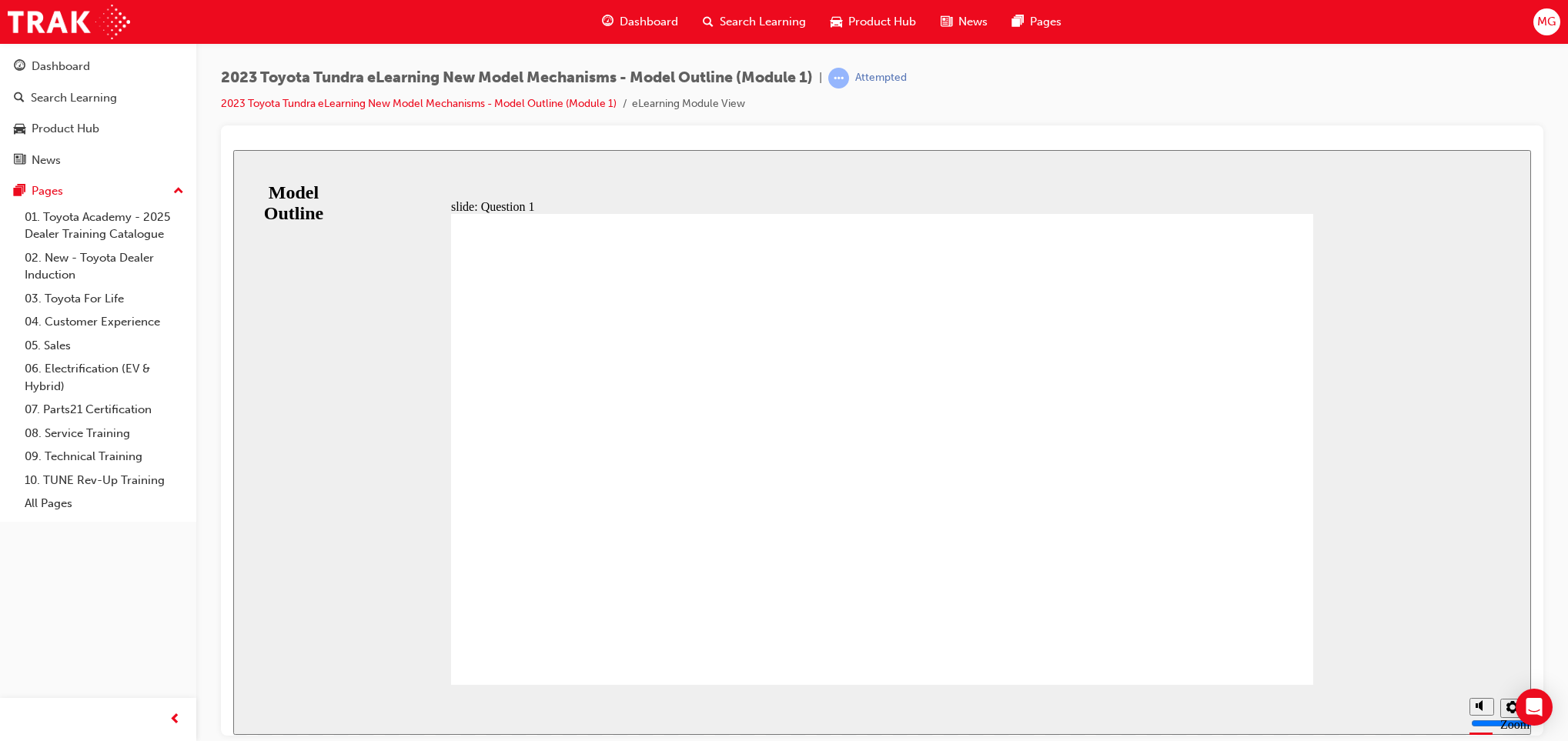
radio input "true"
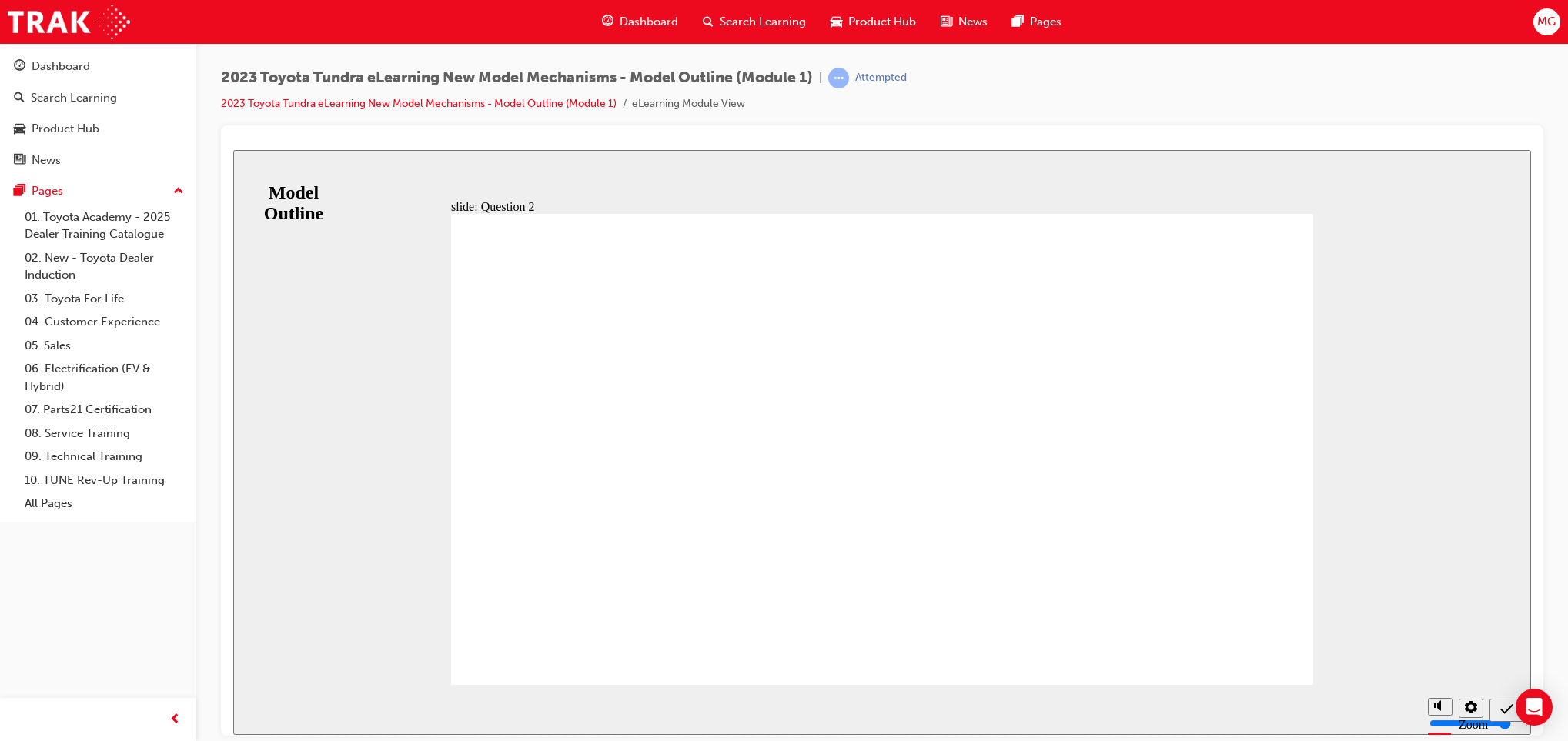
radio input "true"
drag, startPoint x: 917, startPoint y: 514, endPoint x: 903, endPoint y: 533, distance: 23.6
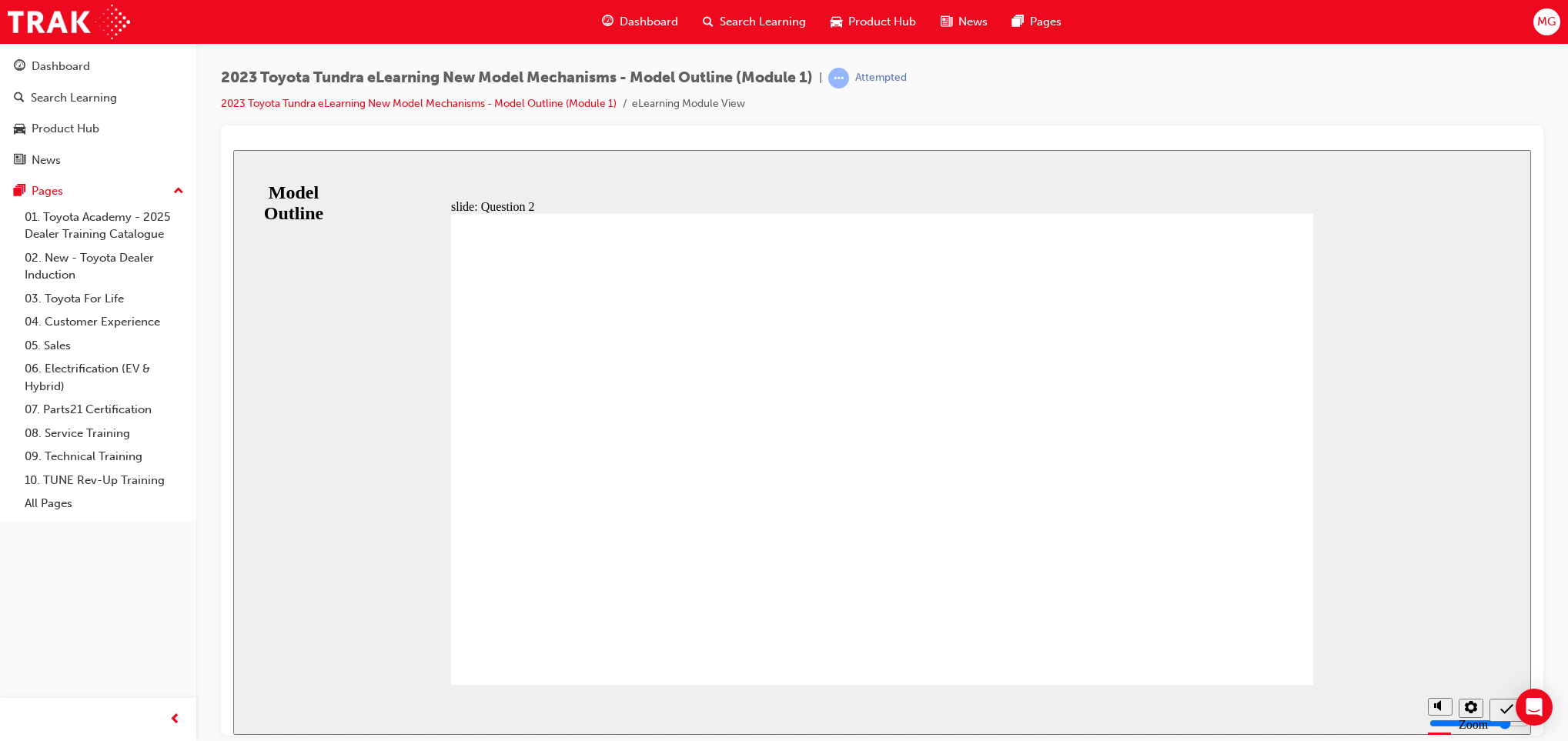
radio input "true"
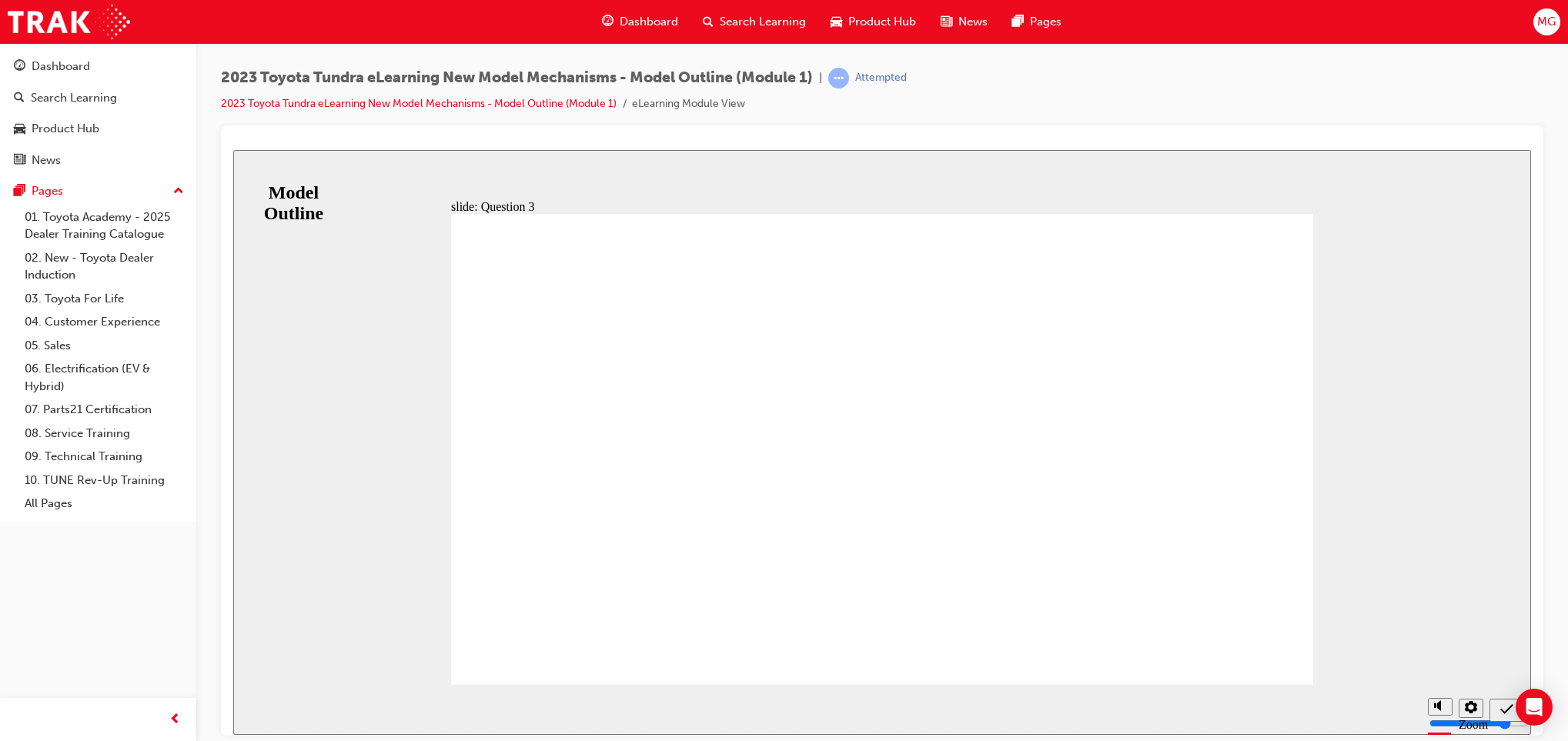
drag, startPoint x: 852, startPoint y: 507, endPoint x: 850, endPoint y: 526, distance: 19.1
radio input "true"
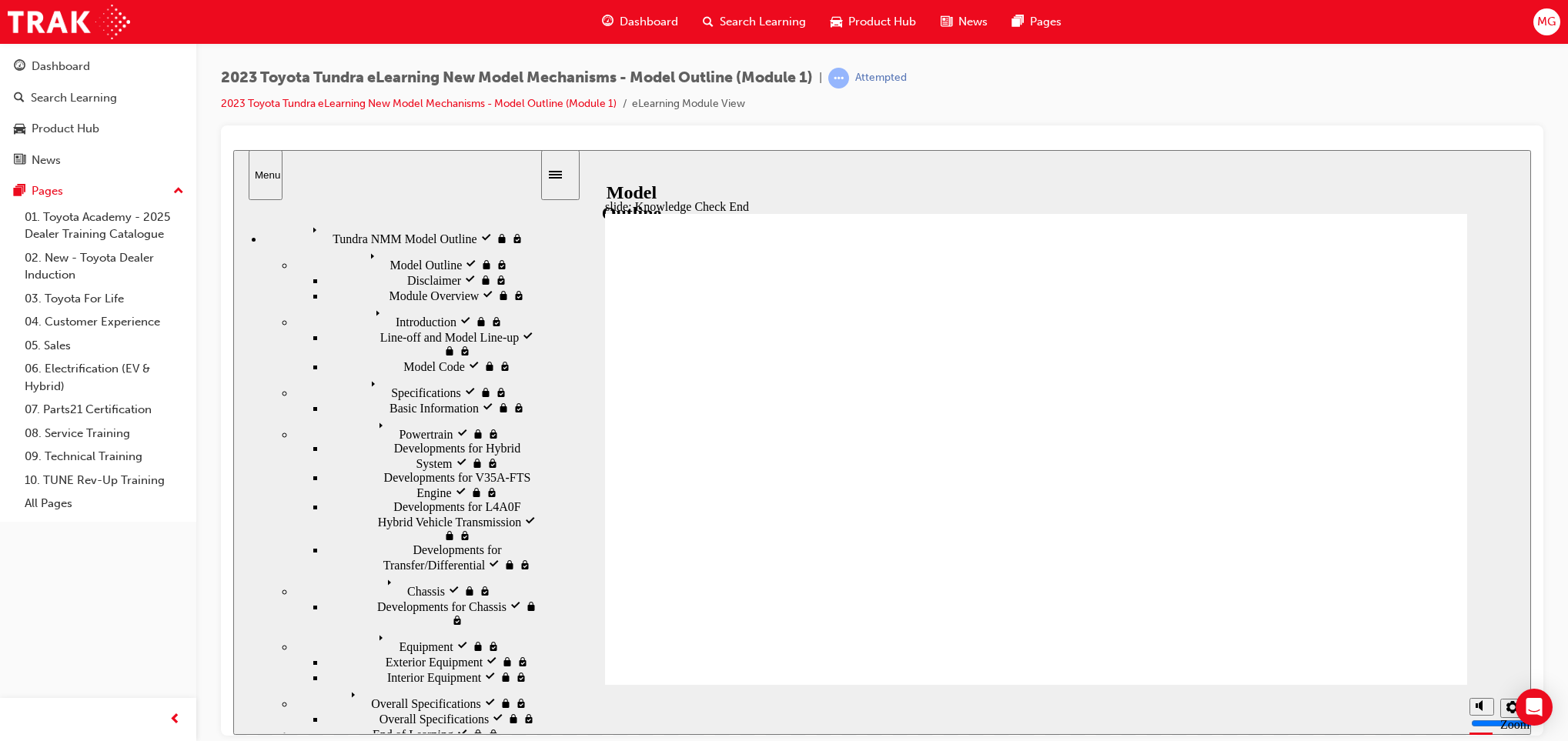
click at [57, 125] on div "Product Hub" at bounding box center [66, 128] width 68 height 17
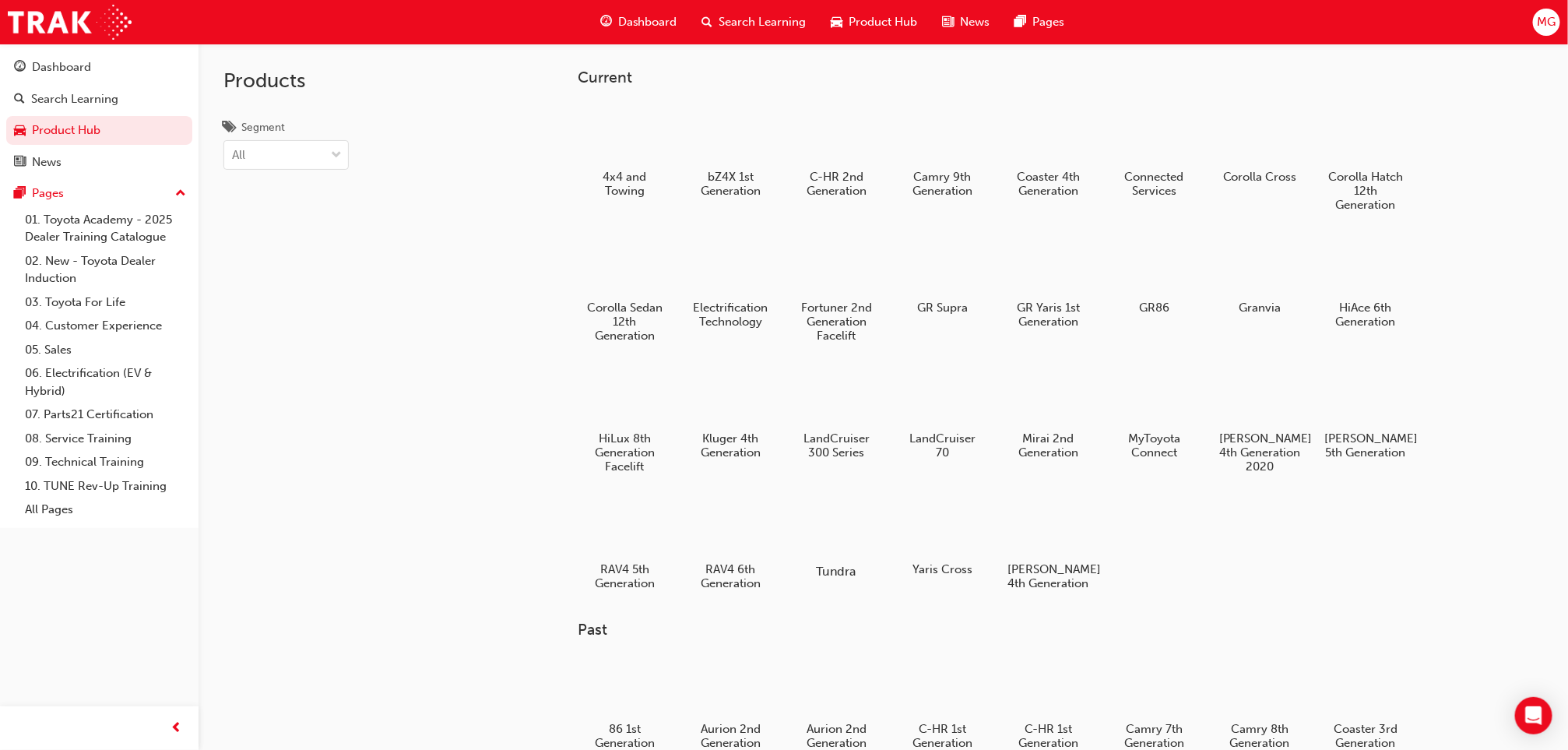
click at [841, 524] on div at bounding box center [837, 526] width 87 height 61
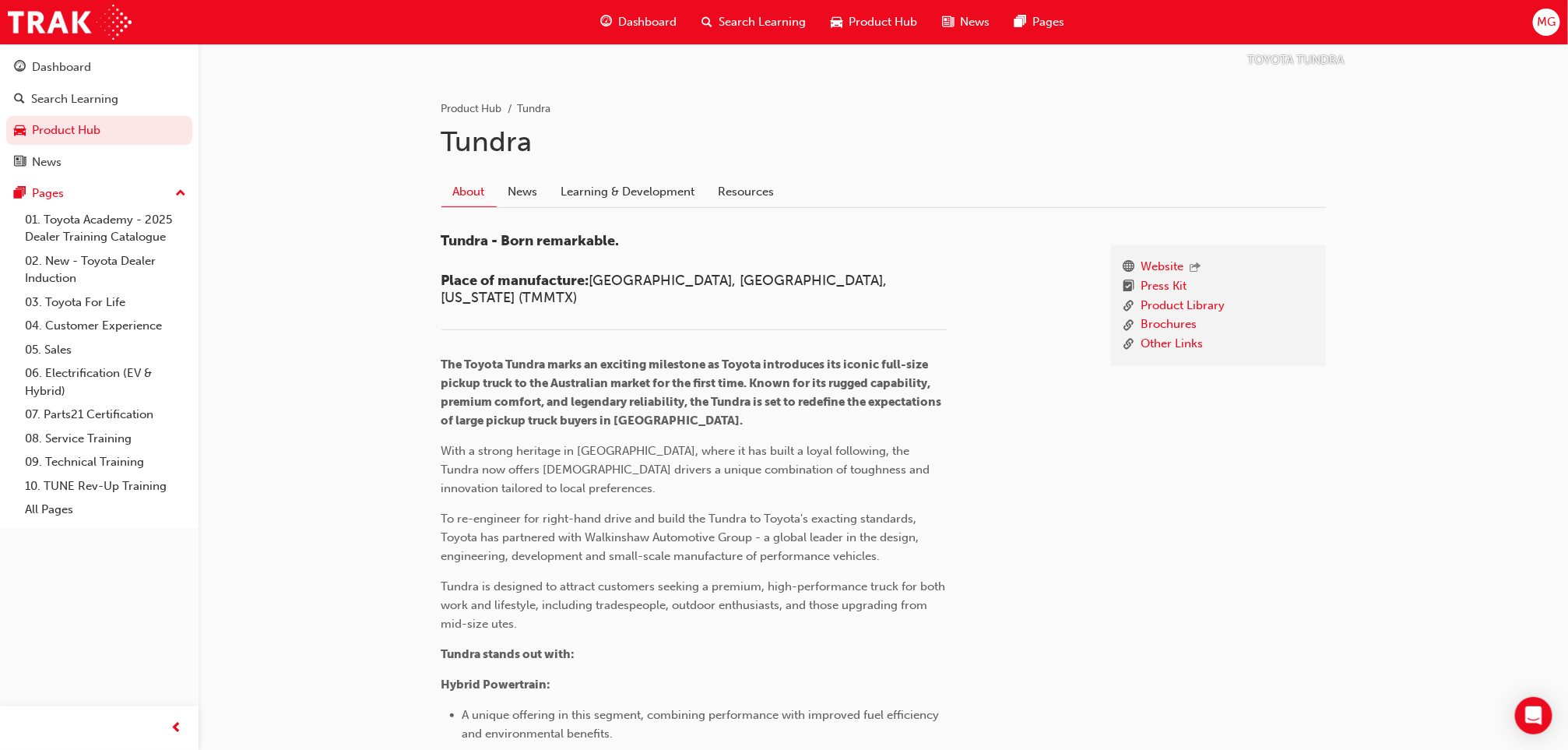
scroll to position [276, 0]
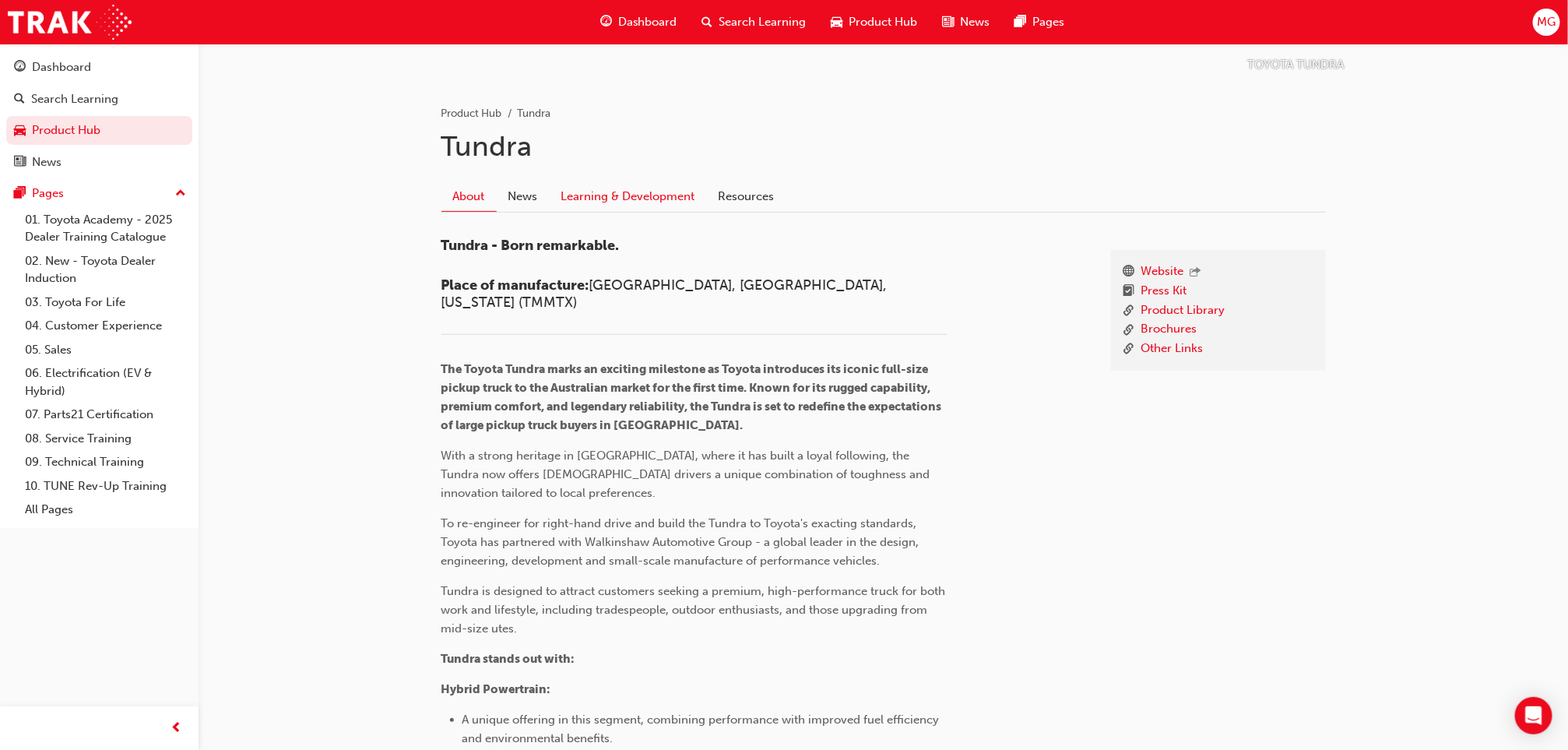
click at [657, 183] on link "Learning & Development" at bounding box center [628, 196] width 157 height 29
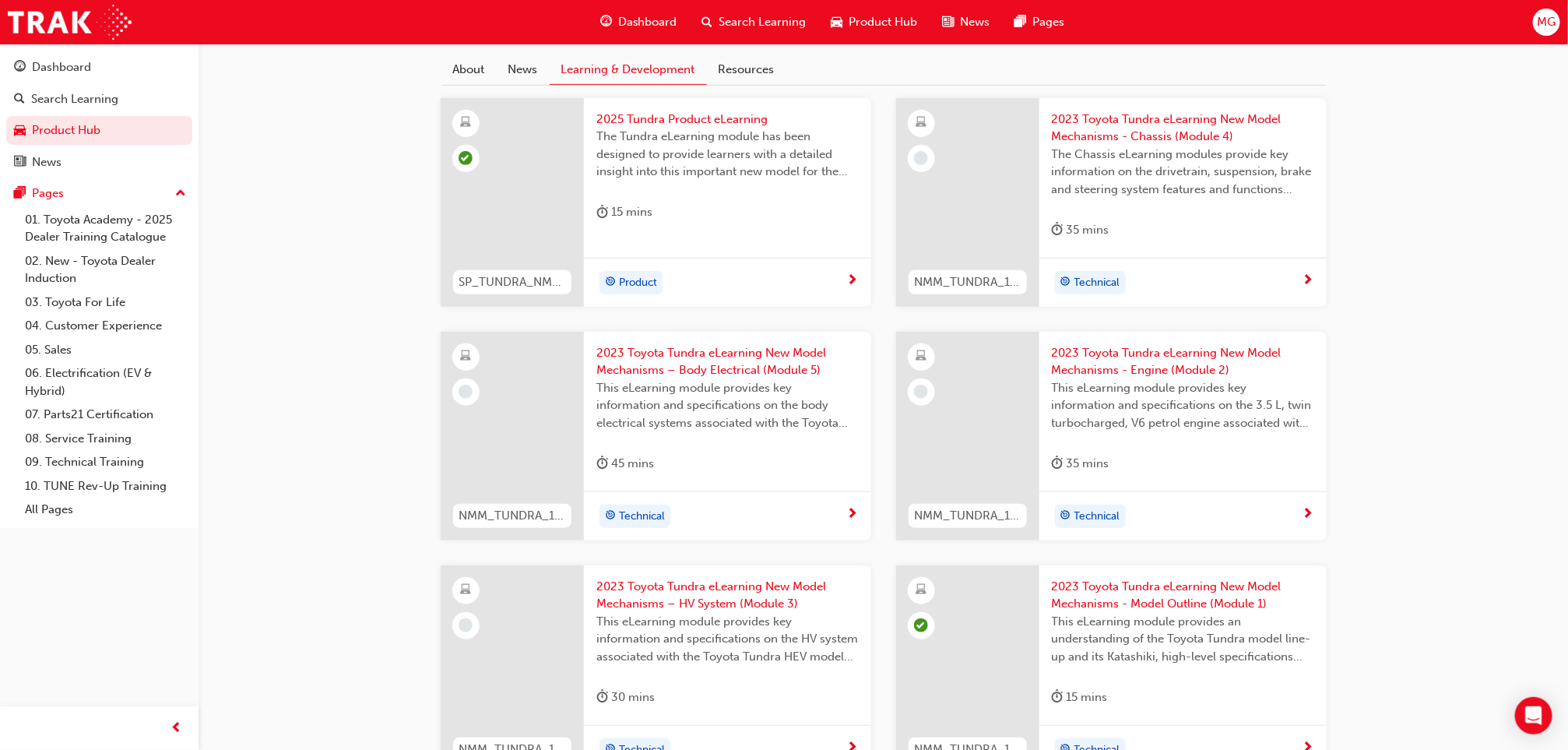
scroll to position [404, 0]
click at [1149, 360] on span "2023 Toyota Tundra eLearning New Model Mechanisms - Engine (Module 2)" at bounding box center [1183, 361] width 262 height 35
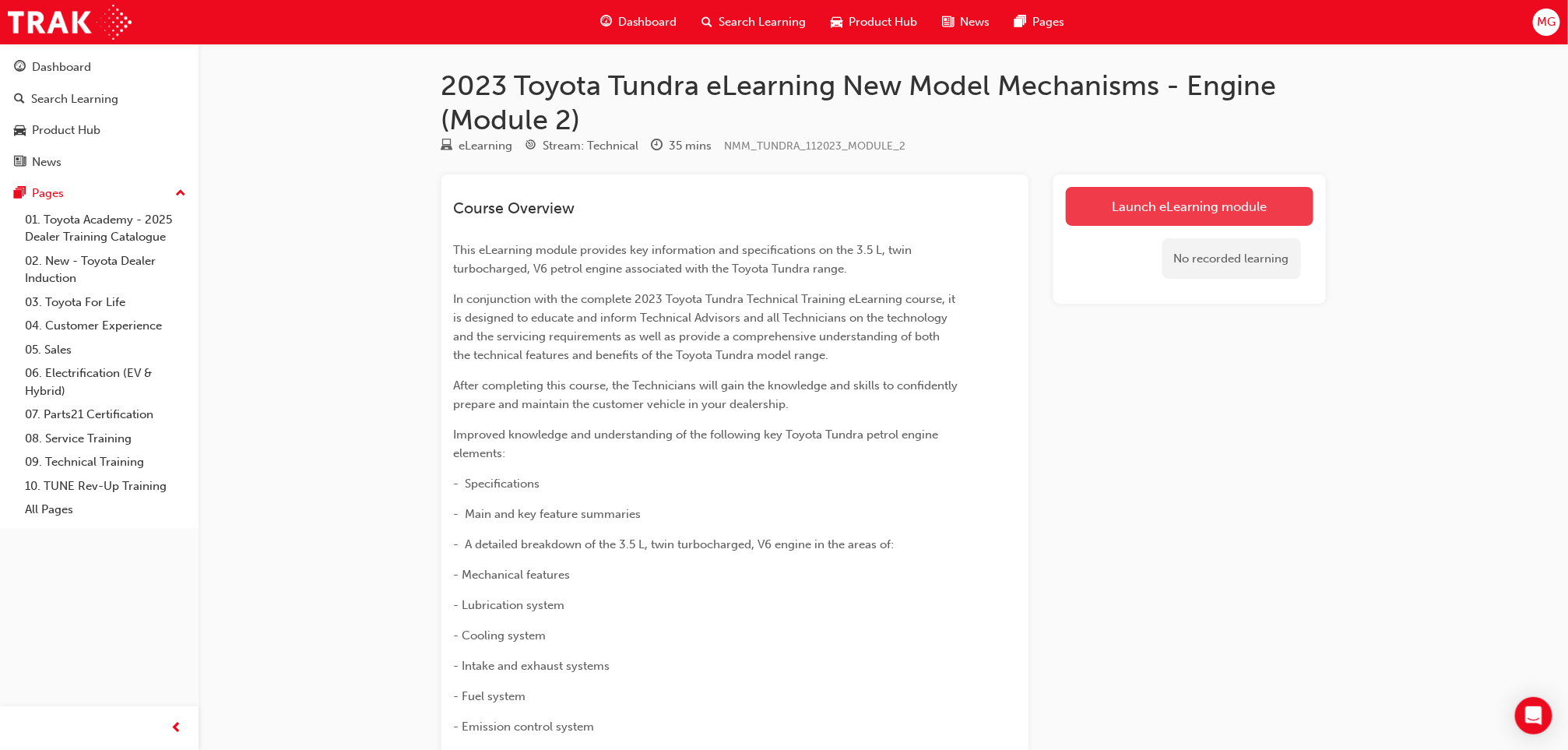
click at [1101, 202] on link "Launch eLearning module" at bounding box center [1190, 206] width 248 height 39
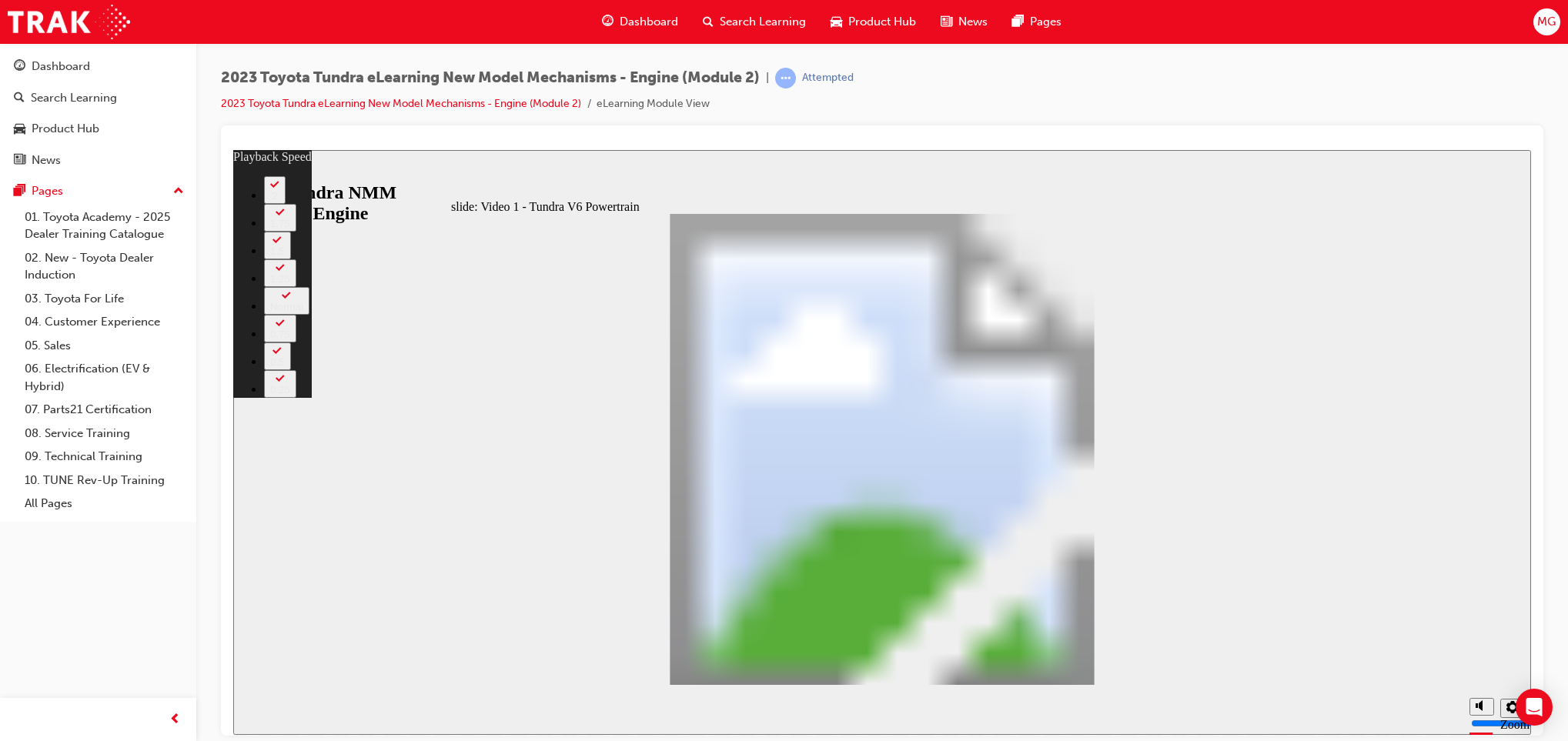
type input "199"
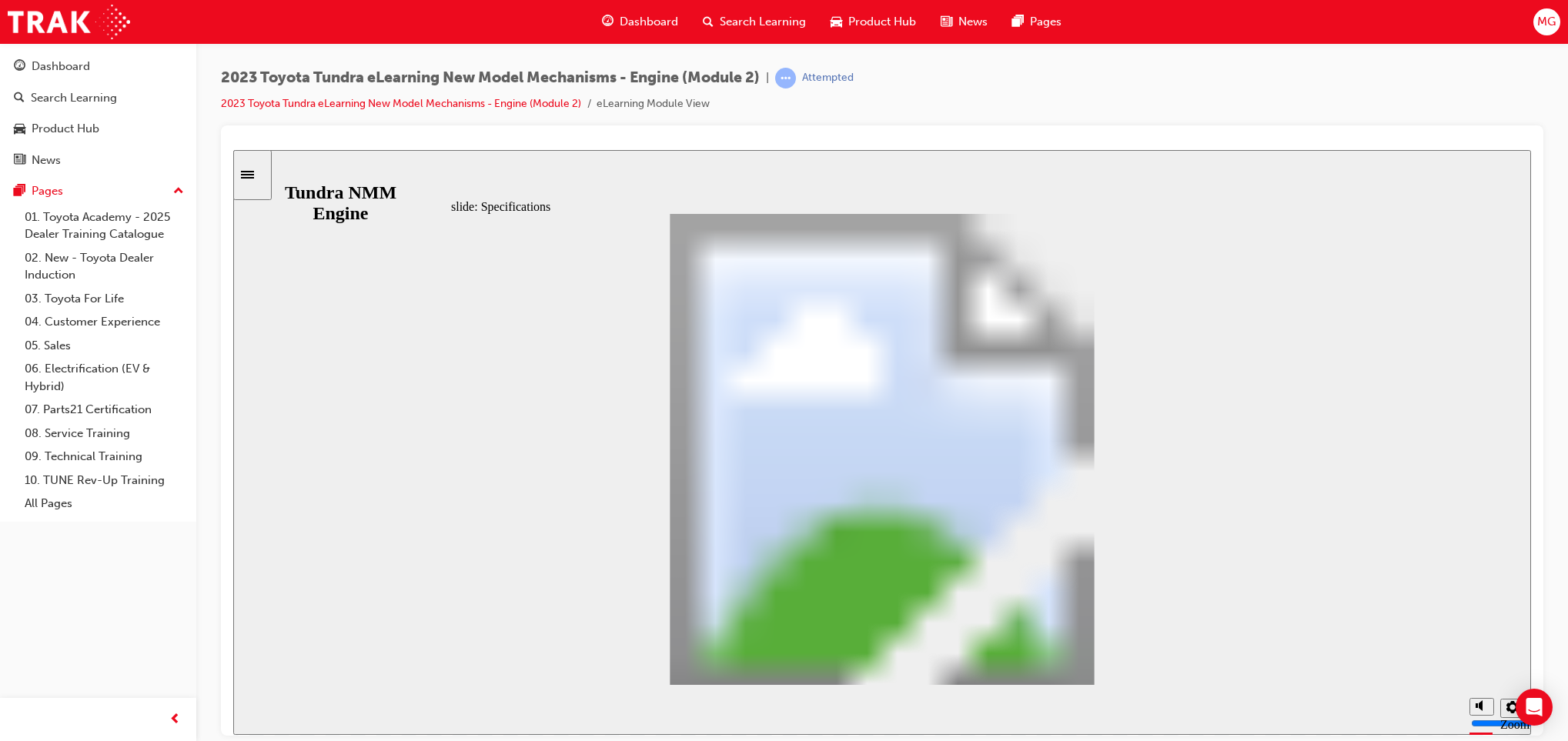
scroll to position [307, 0]
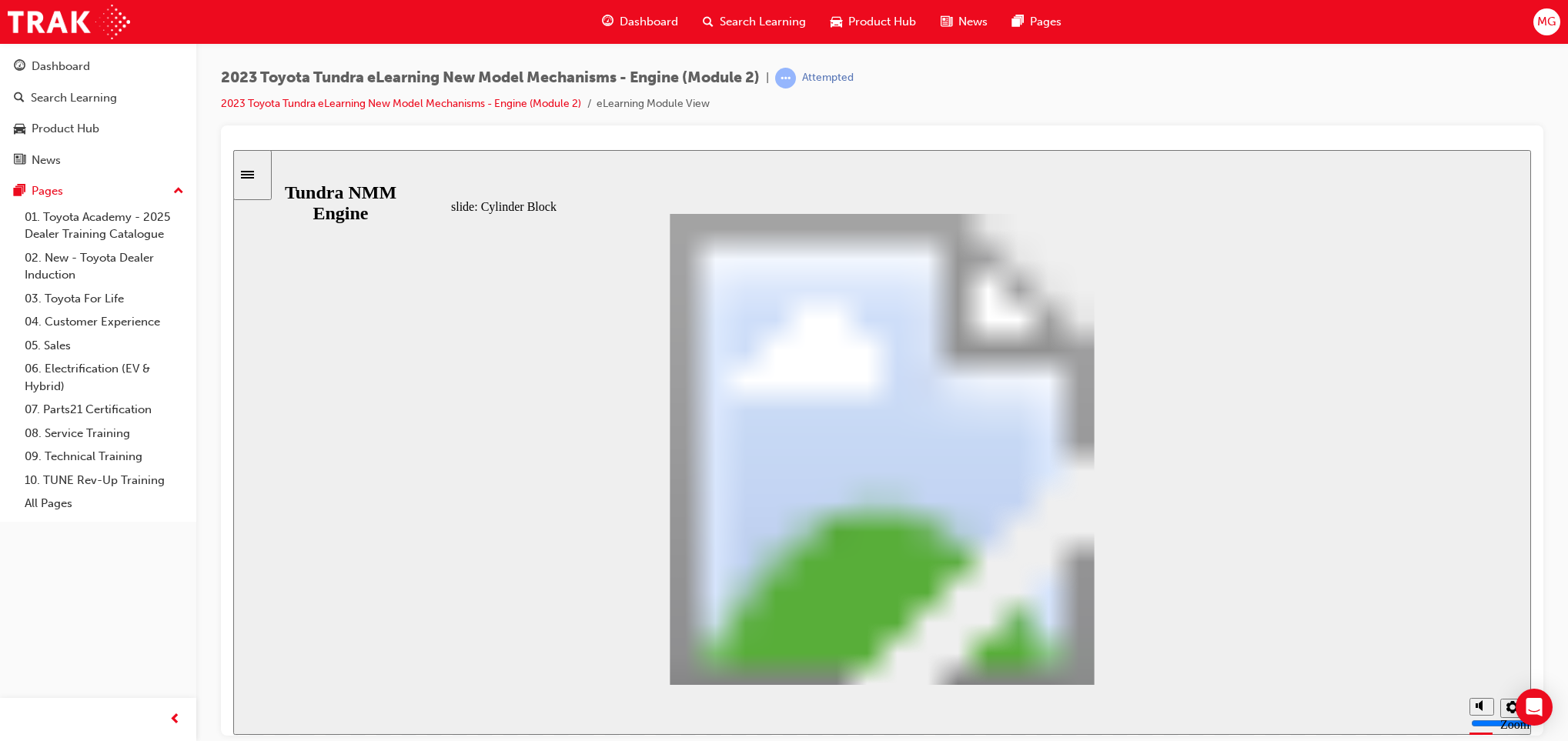
drag, startPoint x: 1250, startPoint y: 658, endPoint x: 1097, endPoint y: 648, distance: 153.3
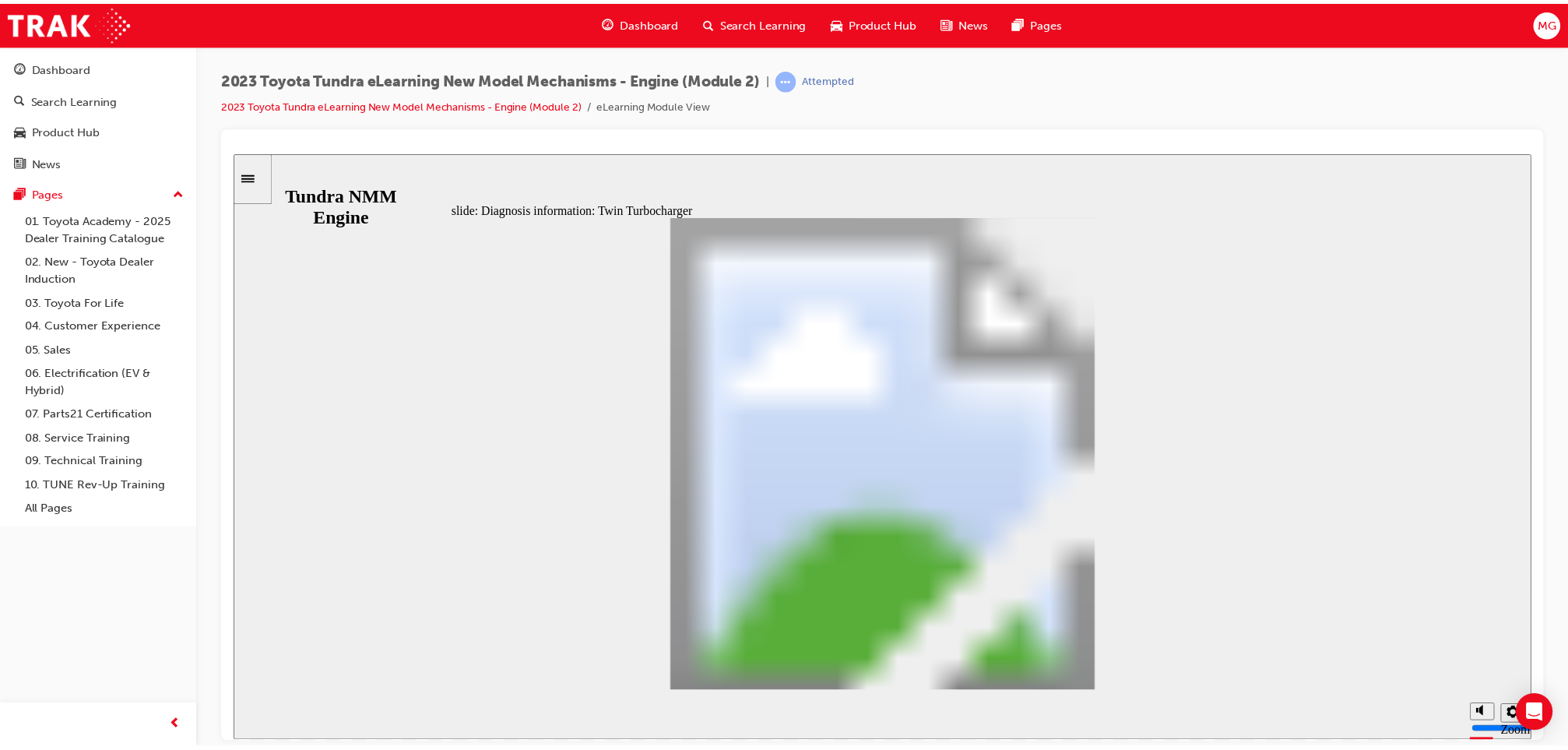
scroll to position [442, 0]
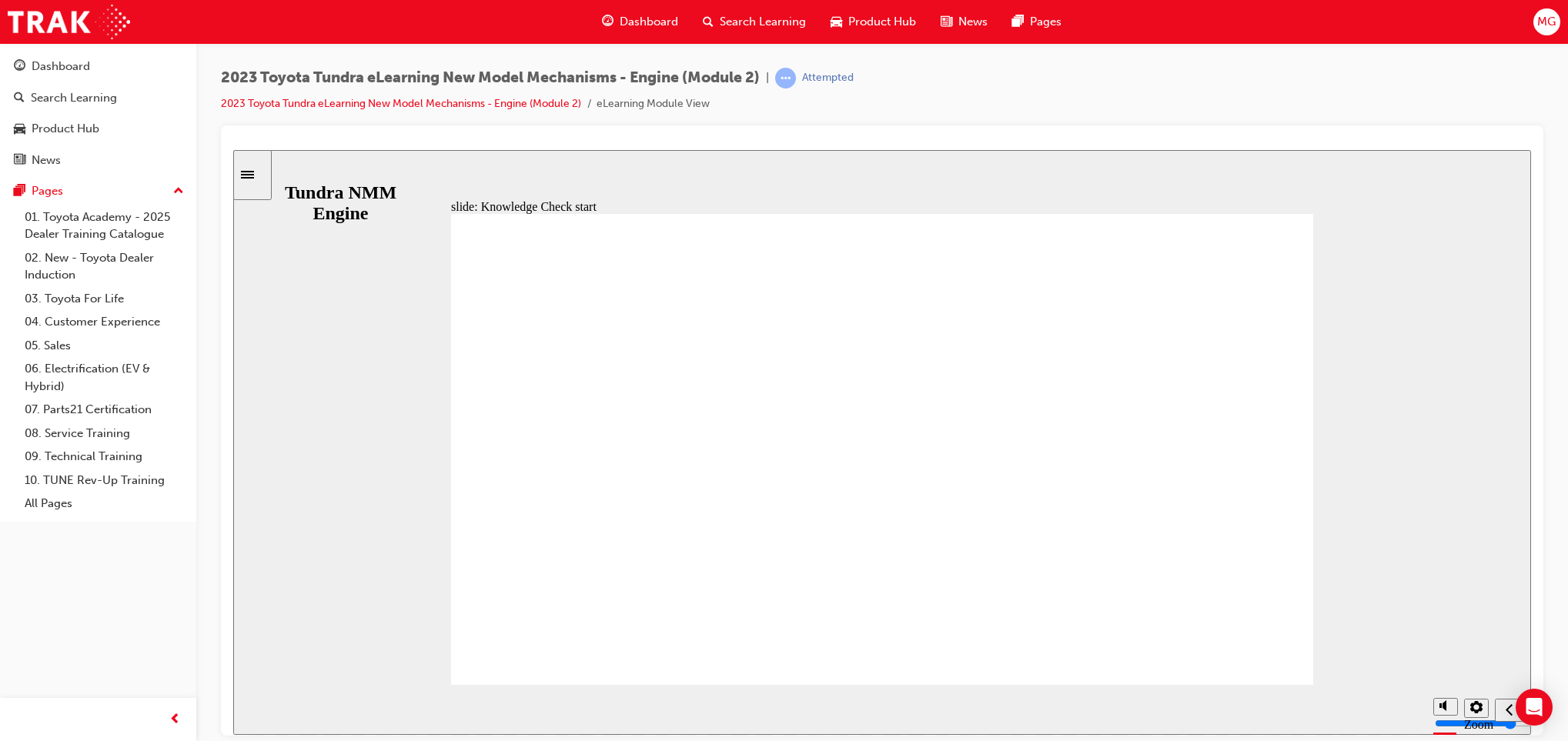
drag, startPoint x: 899, startPoint y: 652, endPoint x: 899, endPoint y: 625, distance: 27.0
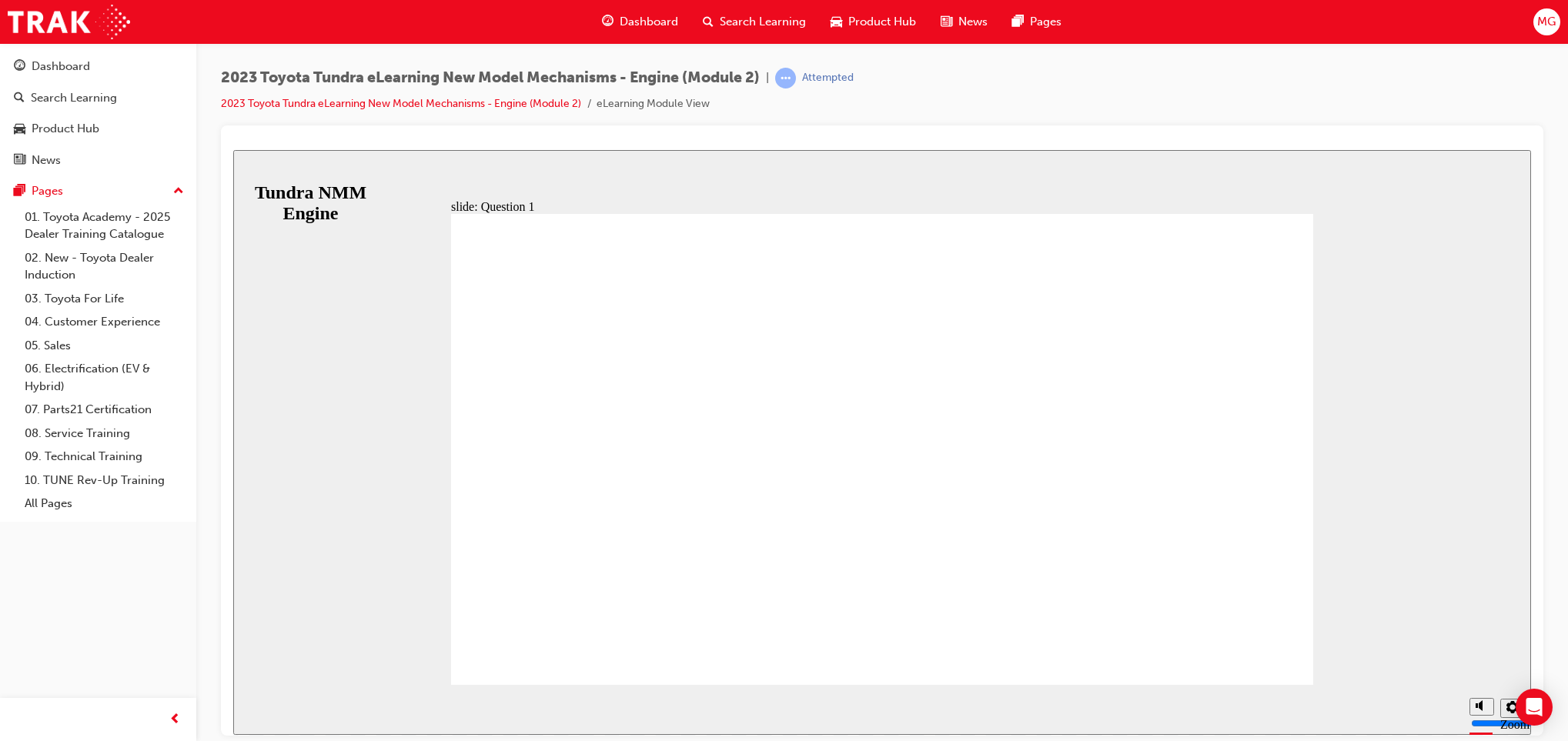
radio input "false"
radio input "true"
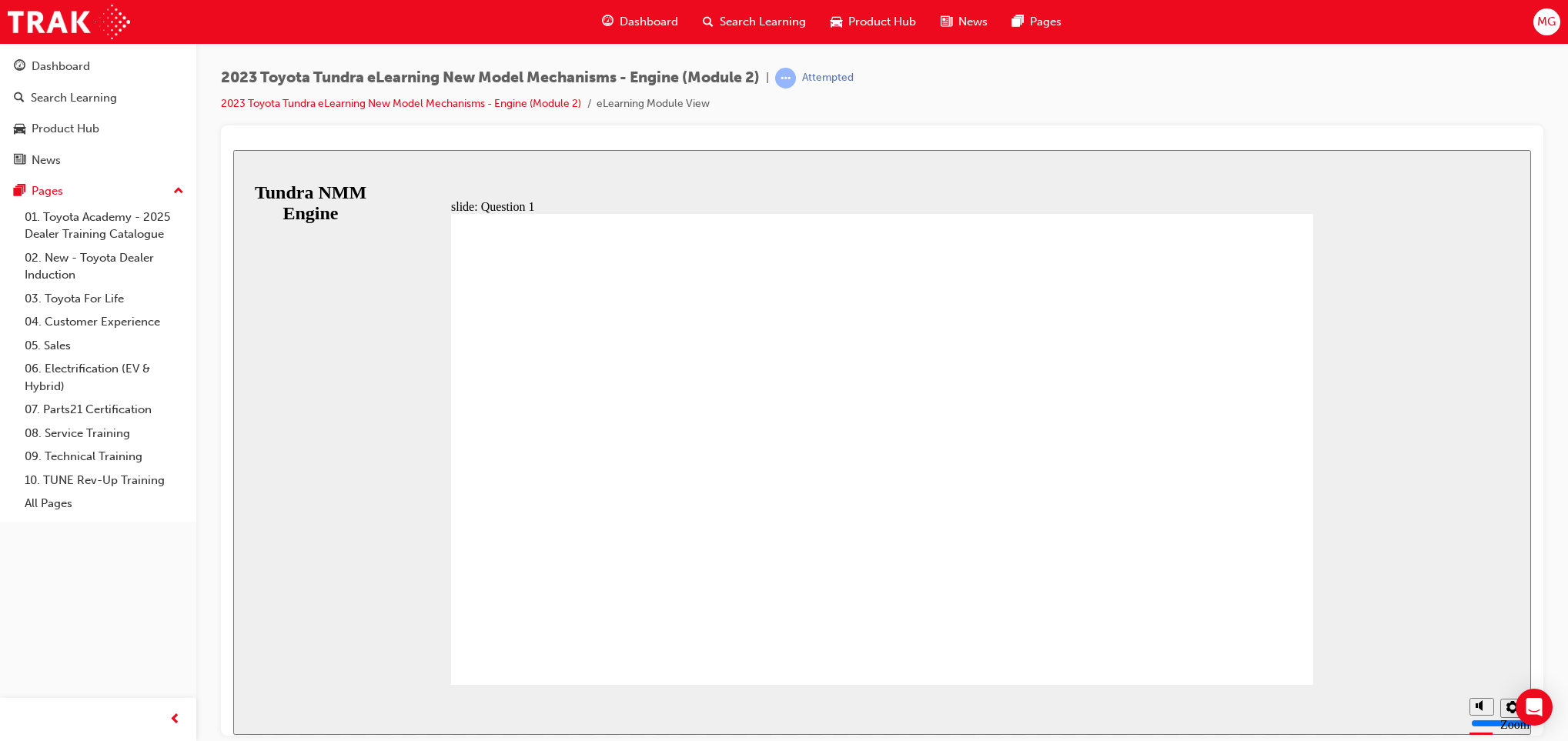
radio input "true"
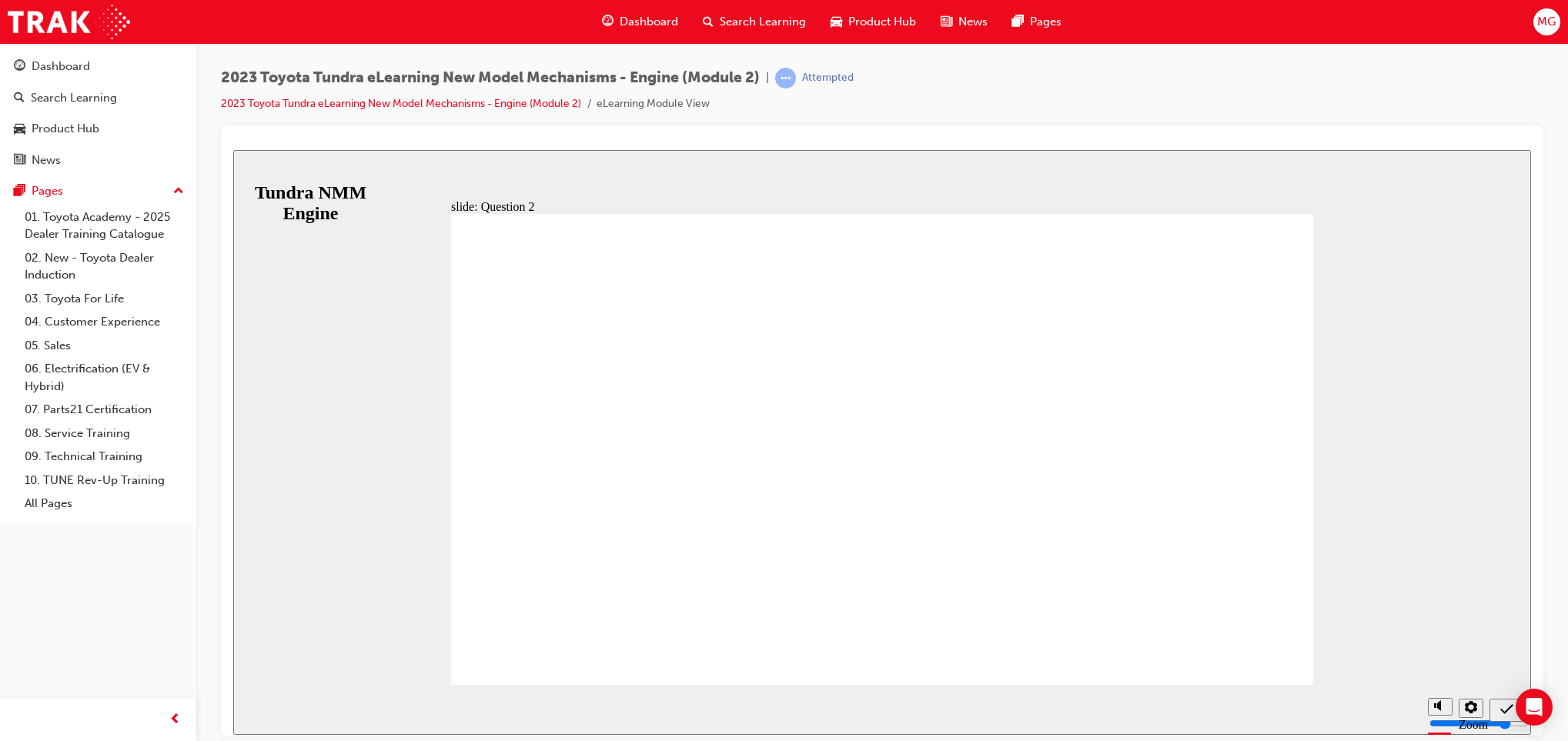
radio input "true"
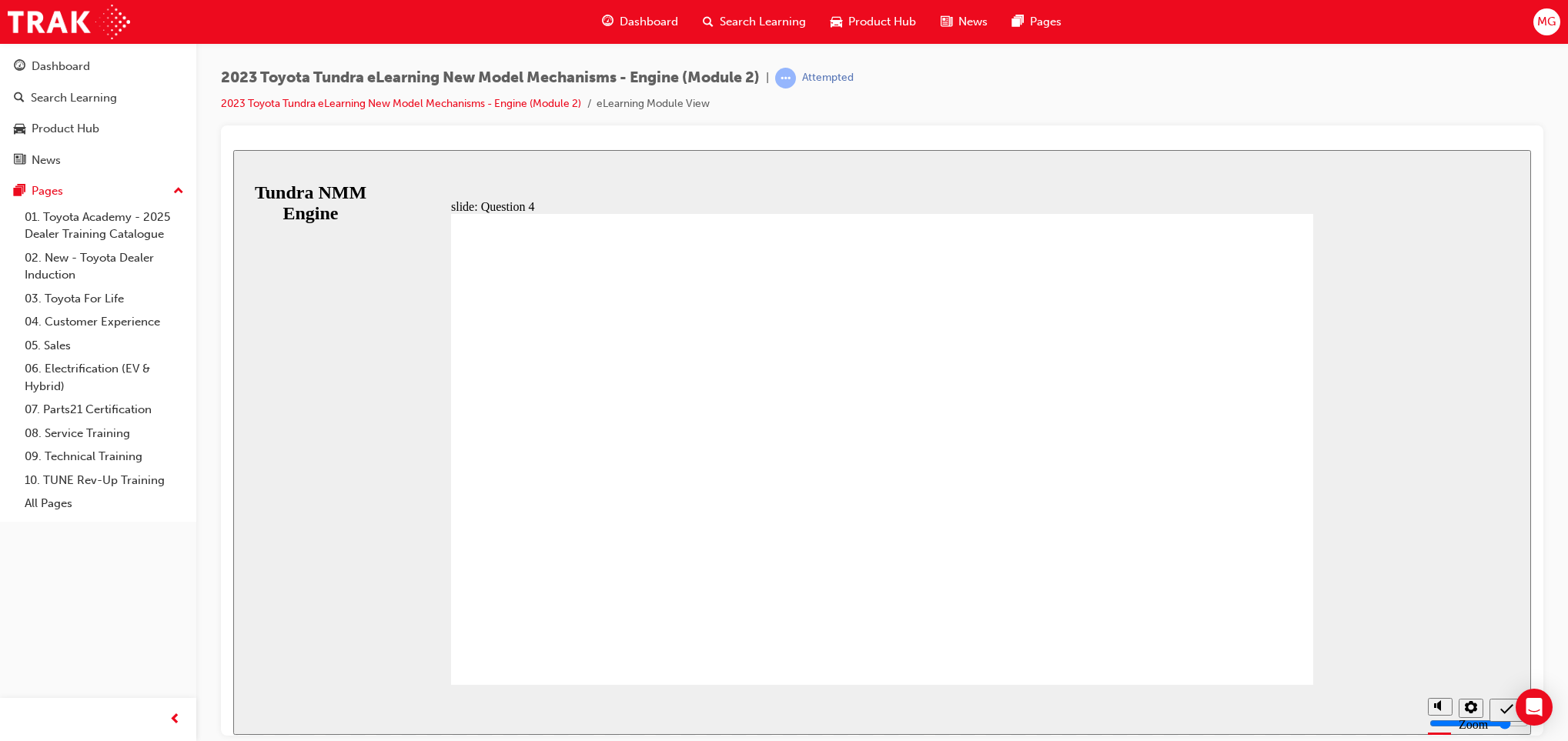
radio input "false"
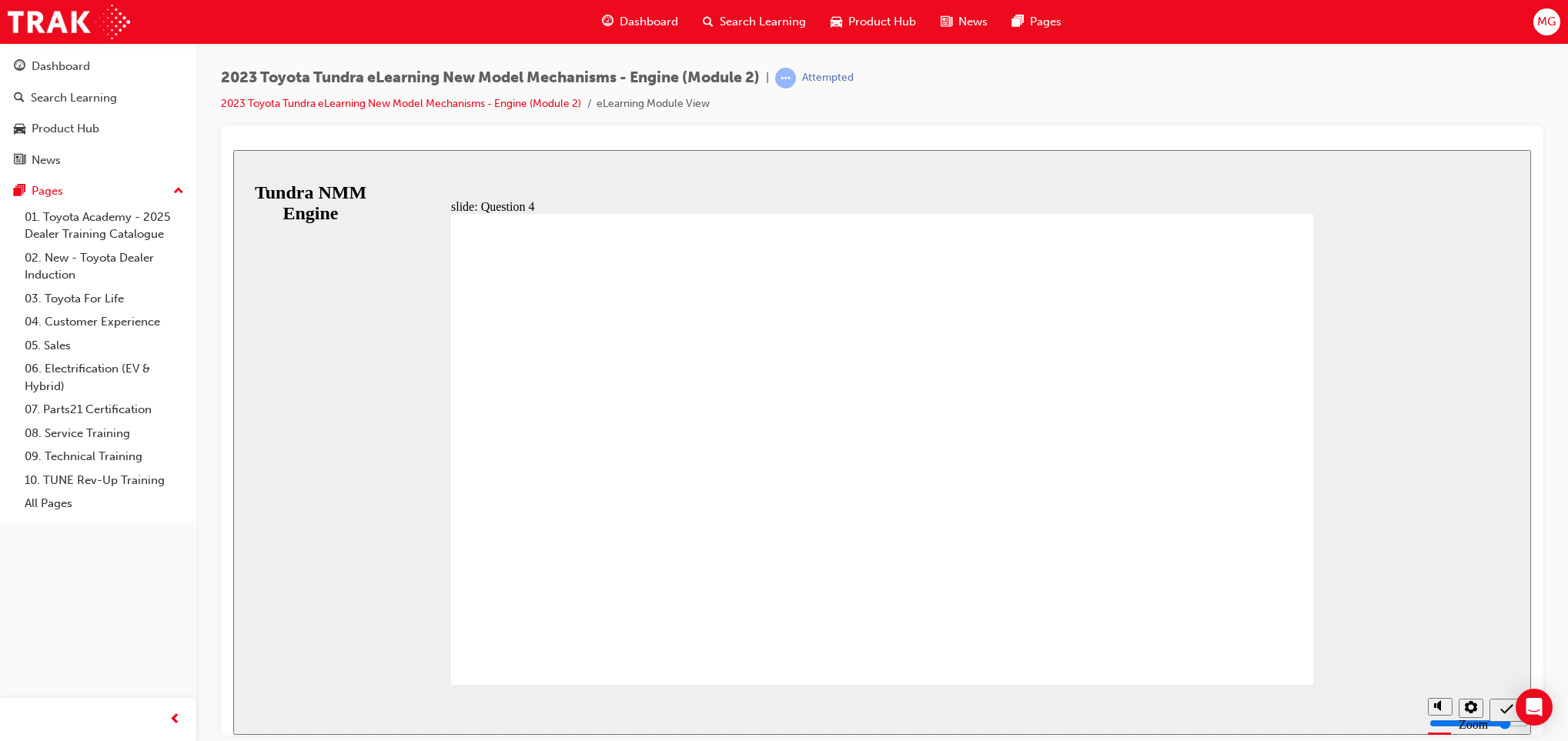
radio input "true"
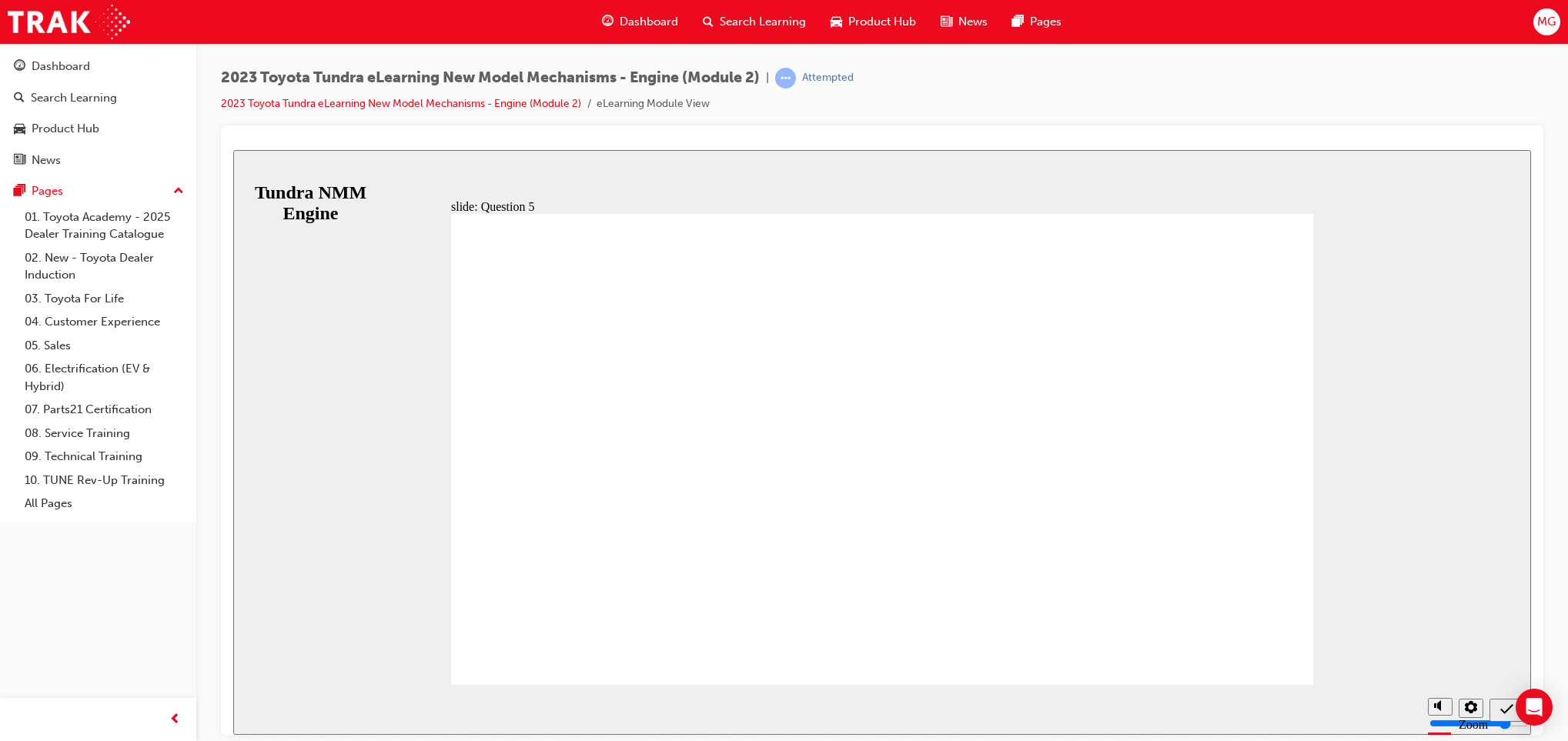
drag, startPoint x: 508, startPoint y: 486, endPoint x: 954, endPoint y: 542, distance: 449.5
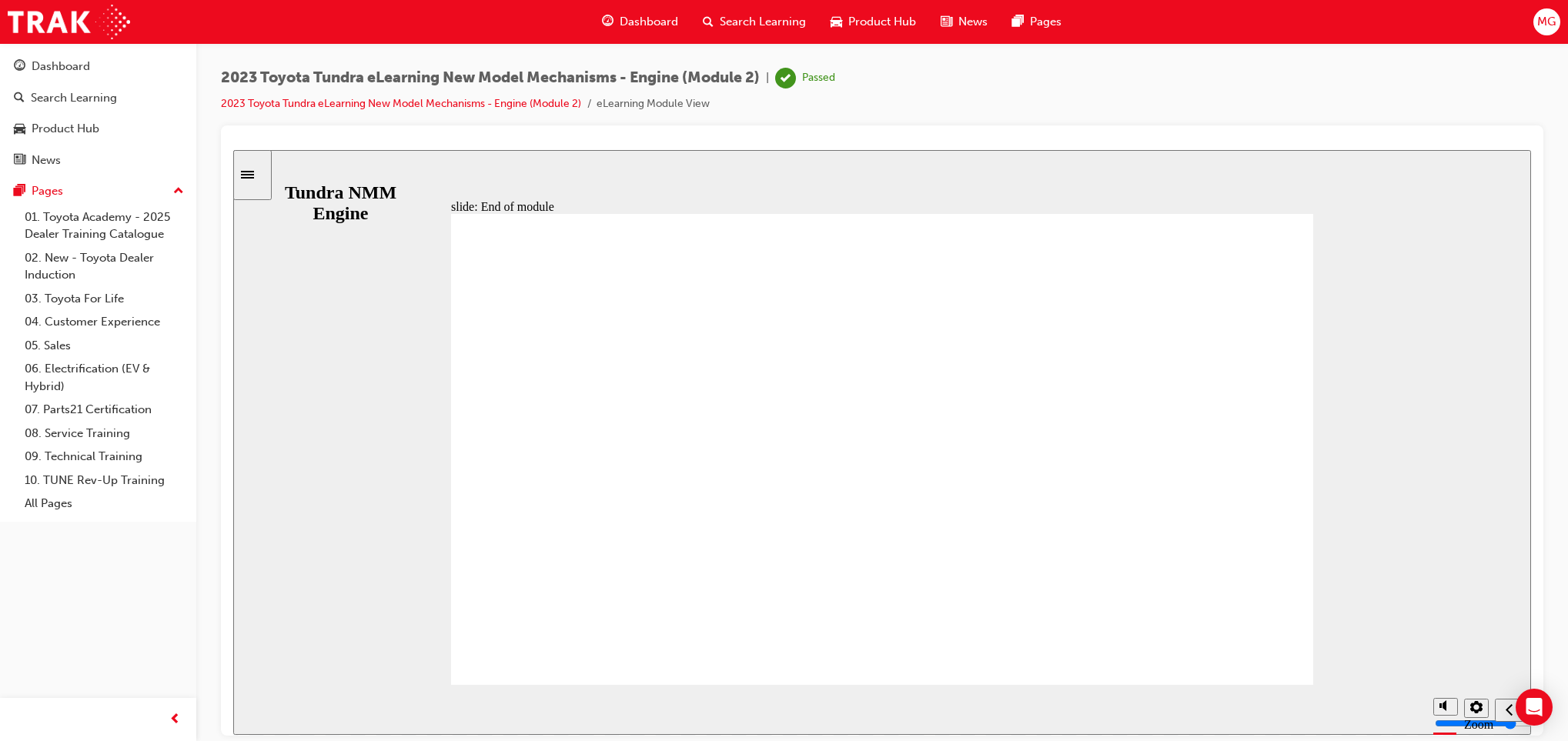
click at [759, 26] on span "Search Learning" at bounding box center [763, 22] width 86 height 17
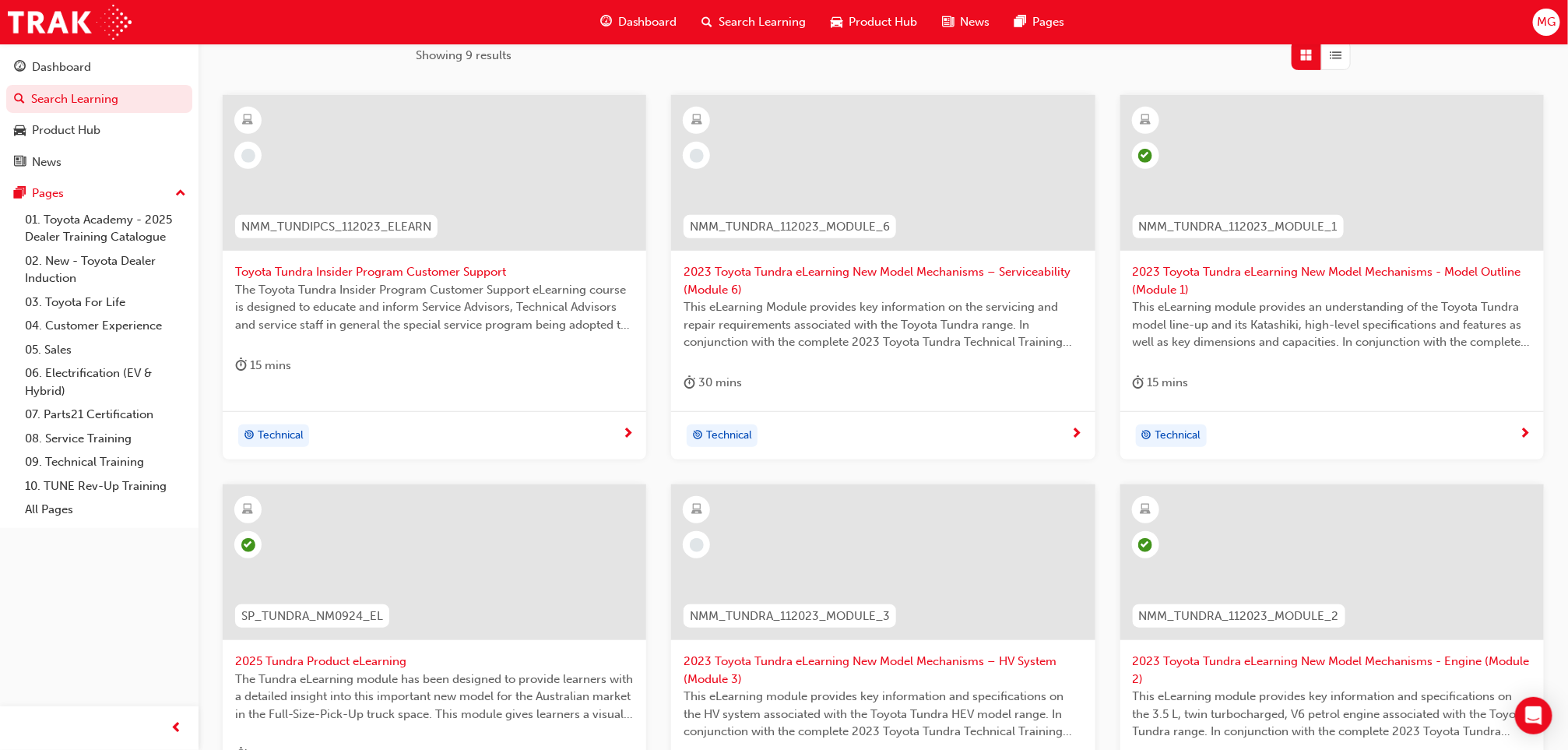
scroll to position [351, 0]
click at [837, 626] on div "NMM_TUNDRA_112023_MODULE_3" at bounding box center [789, 615] width 213 height 24
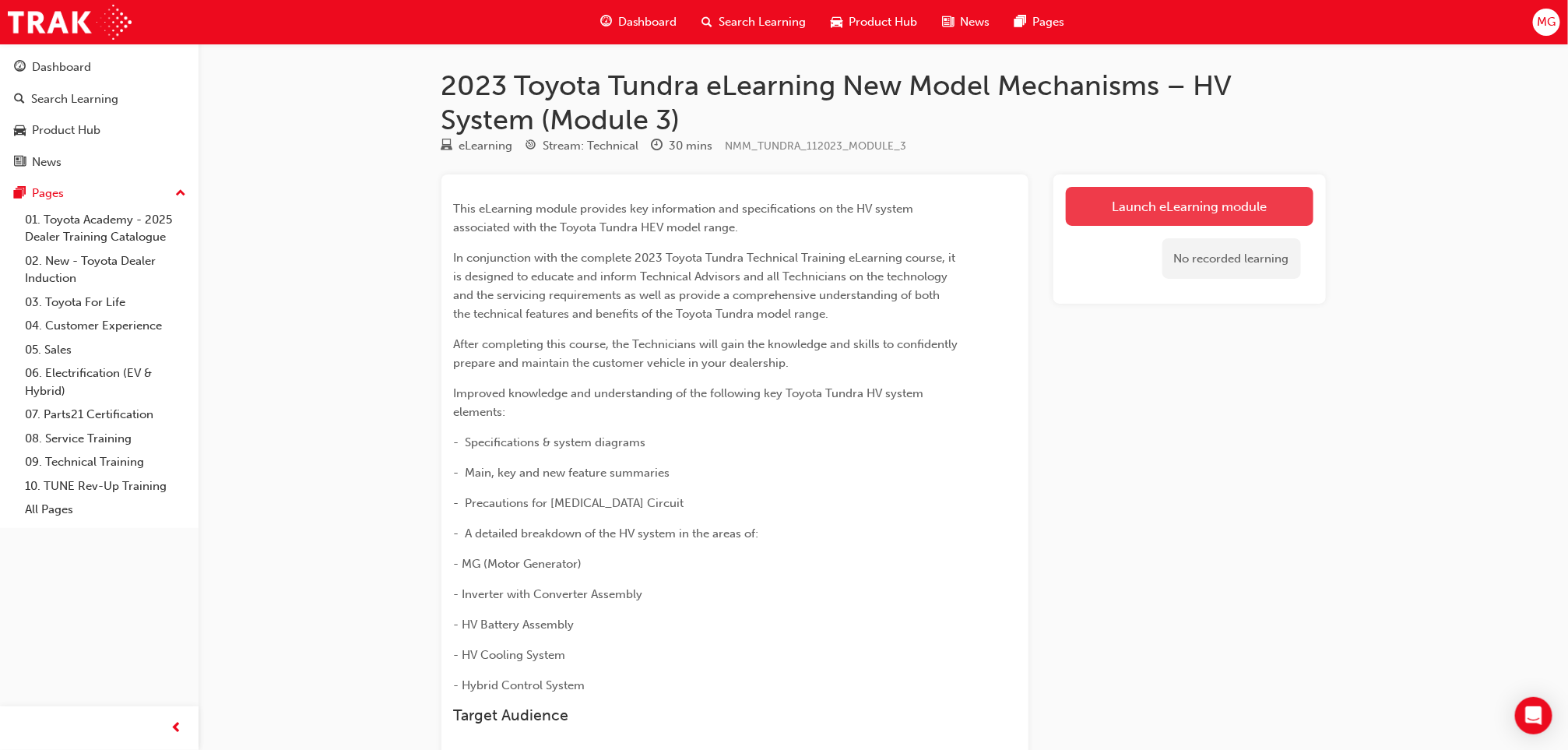
click at [1129, 209] on link "Launch eLearning module" at bounding box center [1190, 206] width 248 height 39
